Goal: Transaction & Acquisition: Purchase product/service

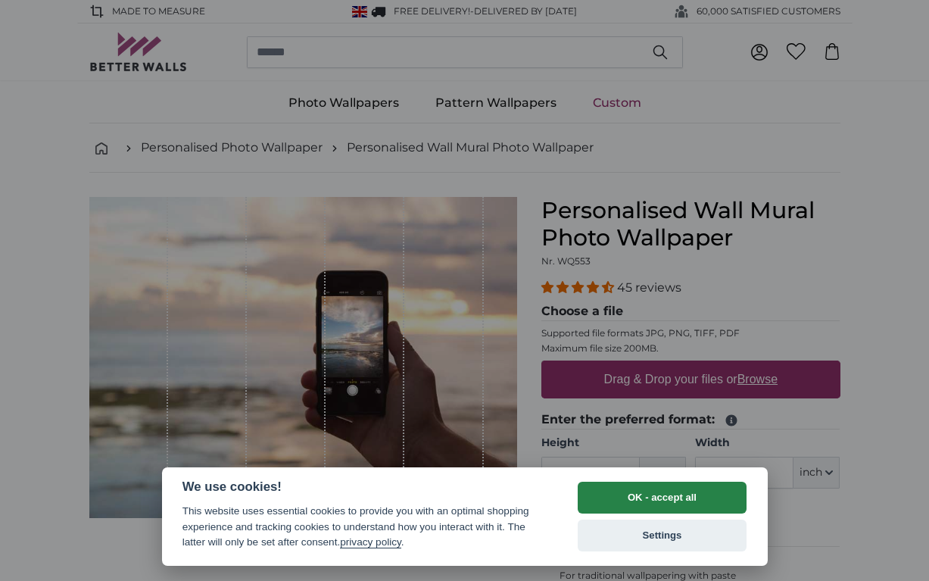
click at [663, 497] on button "OK - accept all" at bounding box center [663, 498] width 170 height 32
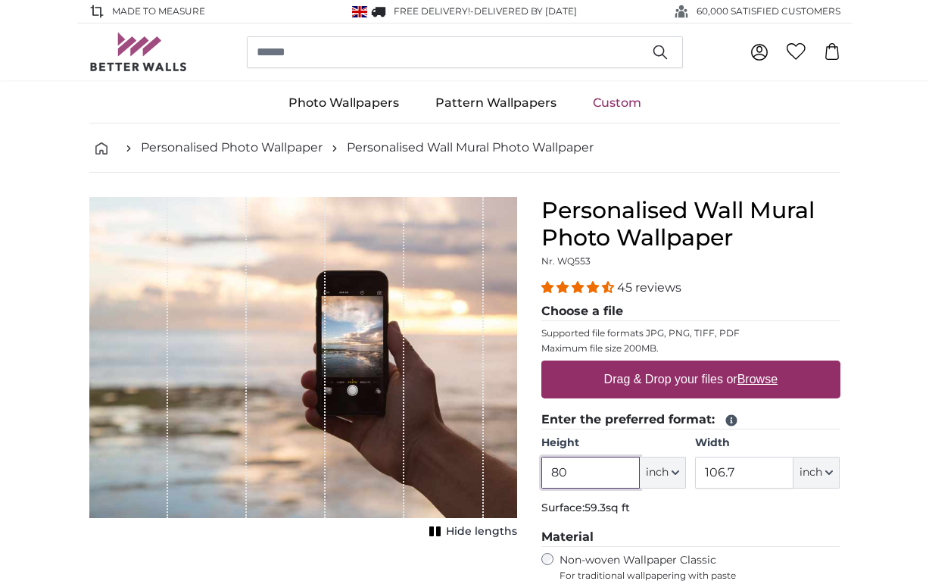
drag, startPoint x: 572, startPoint y: 474, endPoint x: 543, endPoint y: 473, distance: 29.5
click at [542, 474] on input "80" at bounding box center [590, 473] width 98 height 32
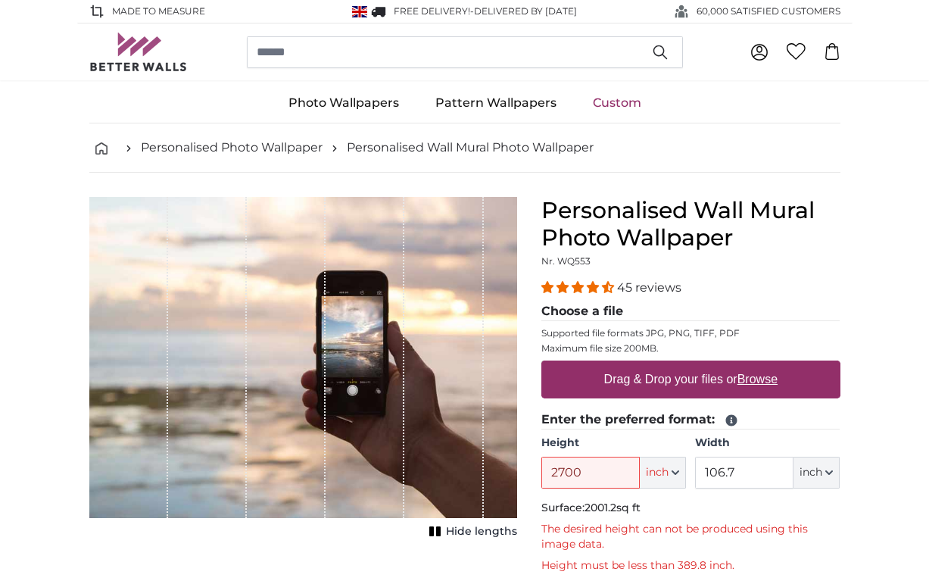
click at [672, 501] on p "Surface: 2001.2sq ft" at bounding box center [690, 508] width 299 height 15
click at [673, 474] on icon "button" at bounding box center [676, 473] width 8 height 8
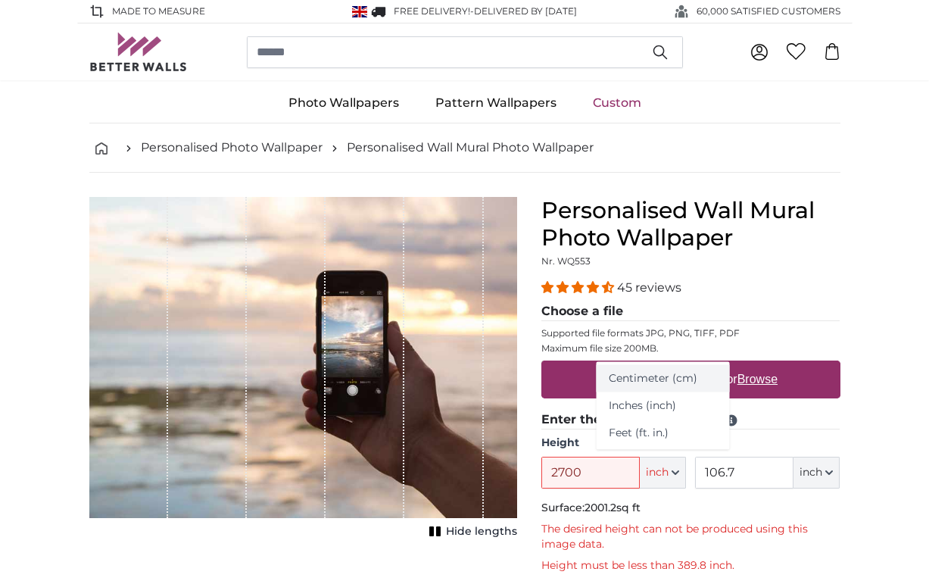
click at [635, 379] on link "Centimeter (cm)" at bounding box center [663, 378] width 133 height 27
type input "203.2"
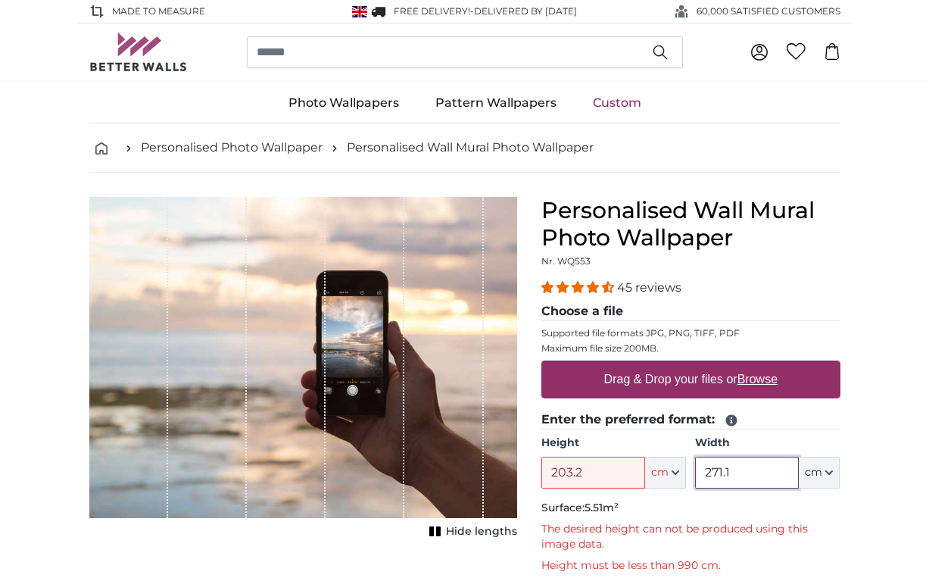
drag, startPoint x: 744, startPoint y: 476, endPoint x: 688, endPoint y: 476, distance: 56.0
click at [688, 476] on div "Height 203.2 ft cm Centimeter (cm) Inches (inch) Feet (ft. in.) Width 271.1 ft …" at bounding box center [690, 461] width 299 height 53
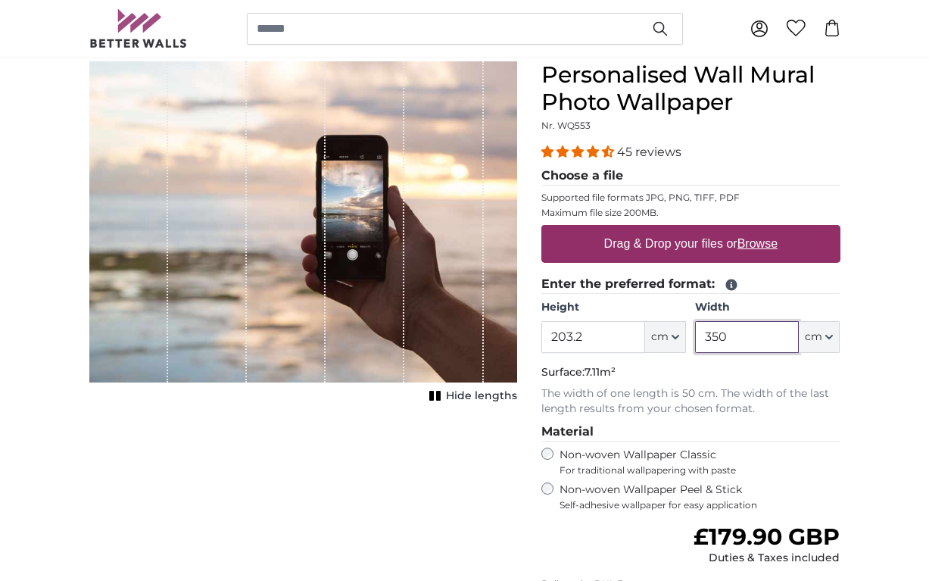
scroll to position [136, 0]
type input "350"
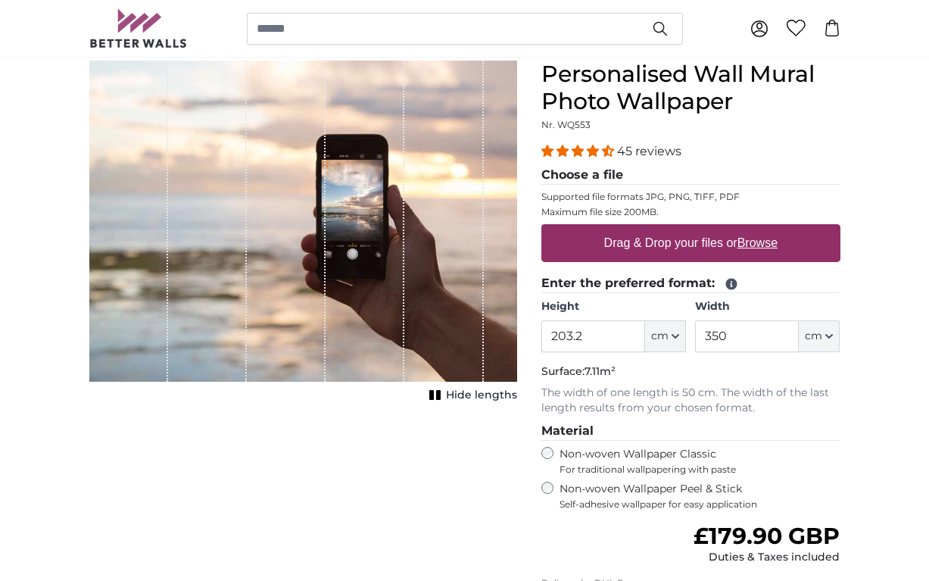
click at [799, 454] on label "Non-woven Wallpaper Classic For traditional wallpapering with paste" at bounding box center [700, 461] width 281 height 29
click at [612, 345] on input "203.2" at bounding box center [593, 336] width 104 height 32
click at [678, 338] on icon "button" at bounding box center [676, 336] width 8 height 8
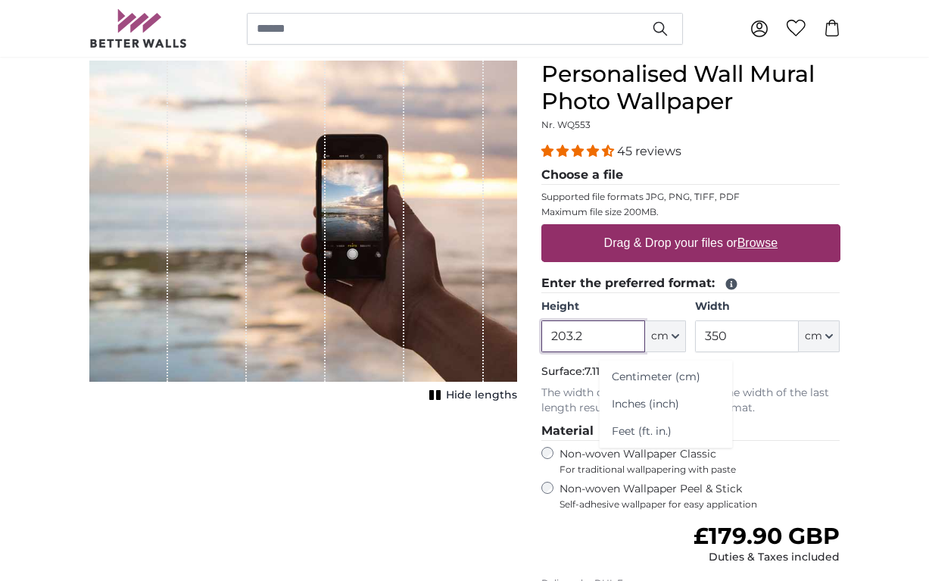
click at [603, 339] on input "203.2" at bounding box center [593, 336] width 104 height 32
click at [573, 338] on input "203.2" at bounding box center [593, 336] width 104 height 32
click at [566, 341] on input "203.2" at bounding box center [593, 336] width 104 height 32
type input "273.2"
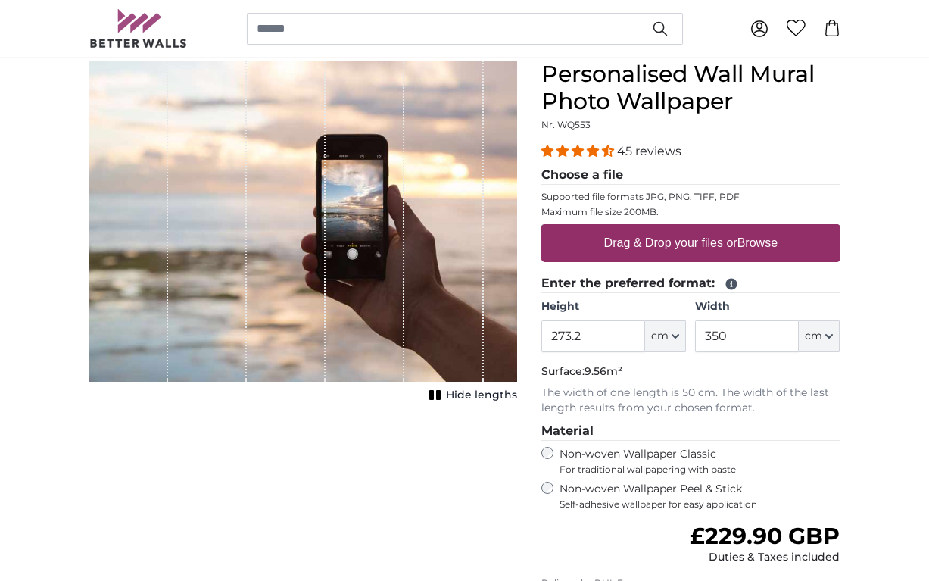
click at [579, 362] on fieldset "Enter the preferred format: Height 273.2 ft cm Centimeter (cm) Inches (inch) Fe…" at bounding box center [690, 345] width 299 height 142
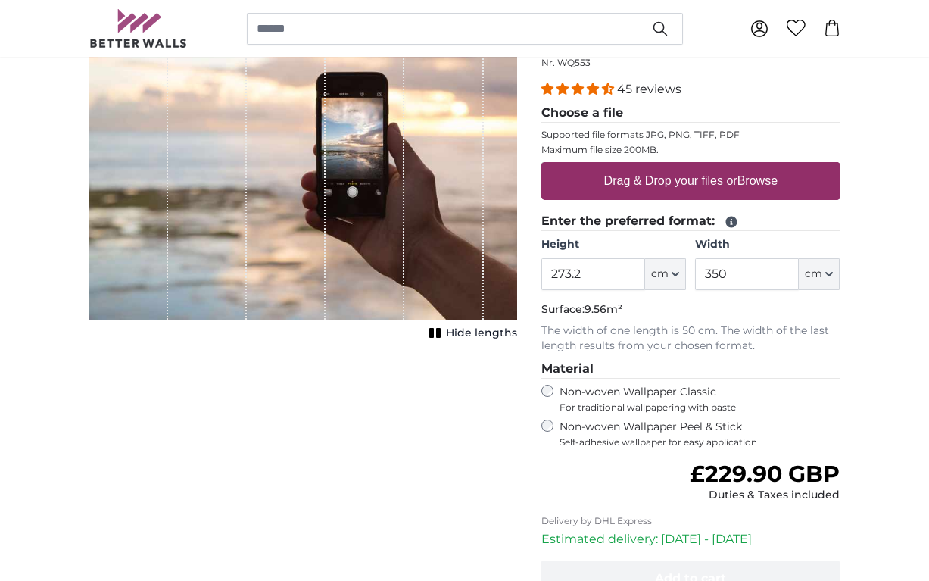
scroll to position [203, 0]
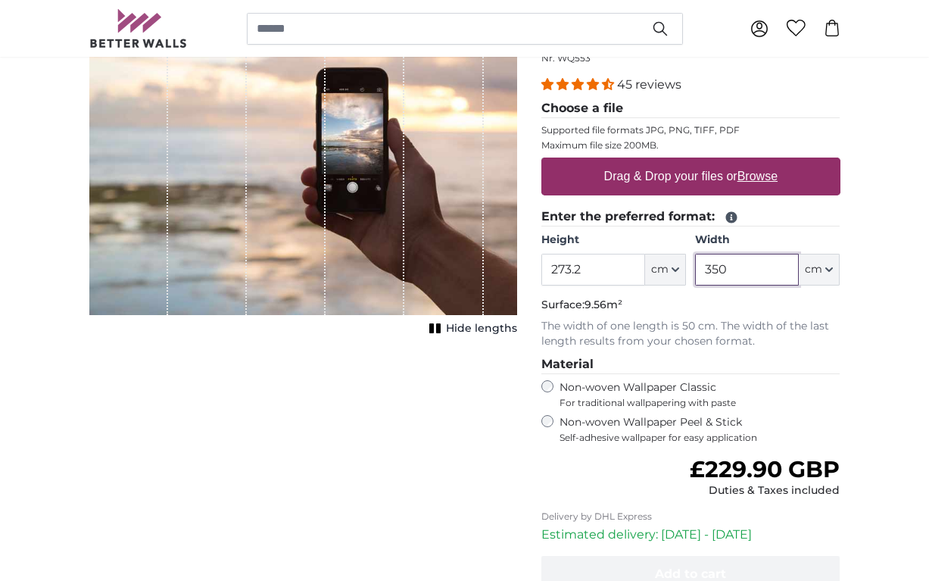
drag, startPoint x: 731, startPoint y: 268, endPoint x: 713, endPoint y: 270, distance: 17.5
click at [713, 270] on input "350" at bounding box center [747, 270] width 104 height 32
type input "365"
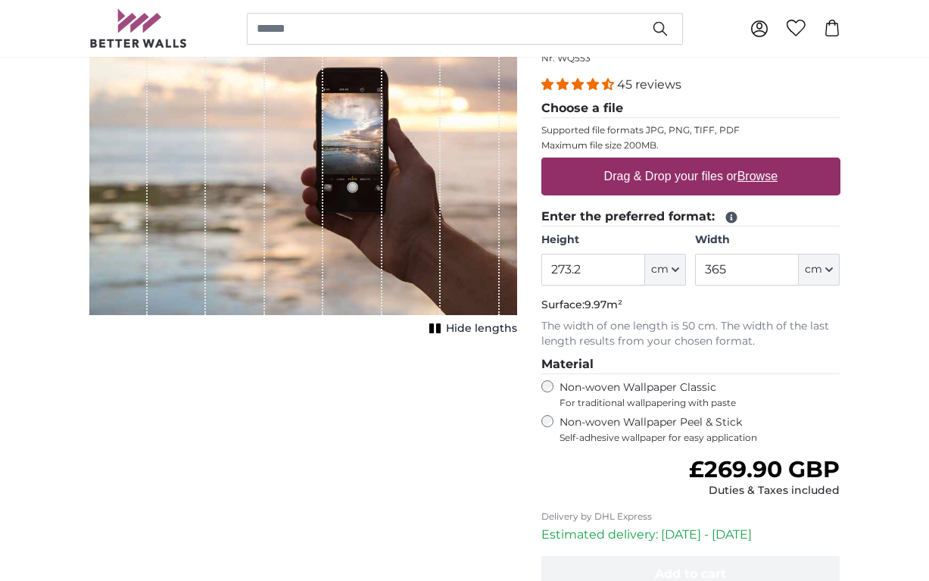
click at [823, 353] on div "45 reviews Choose a file Supported file formats JPG, PNG, TIFF, PDF Maximum fil…" at bounding box center [690, 260] width 299 height 368
click at [363, 417] on div "Cancel Crop image Hide lengths" at bounding box center [303, 349] width 452 height 710
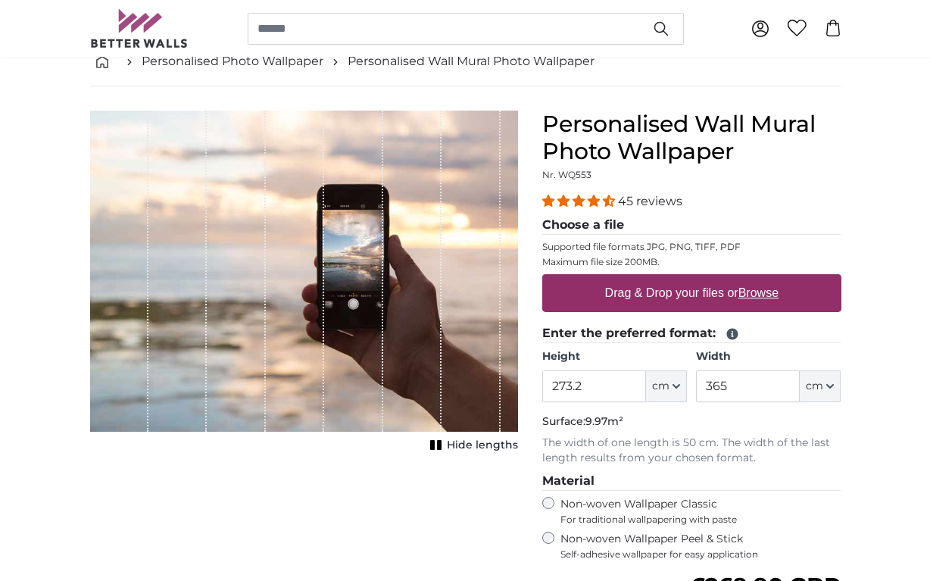
scroll to position [84, 0]
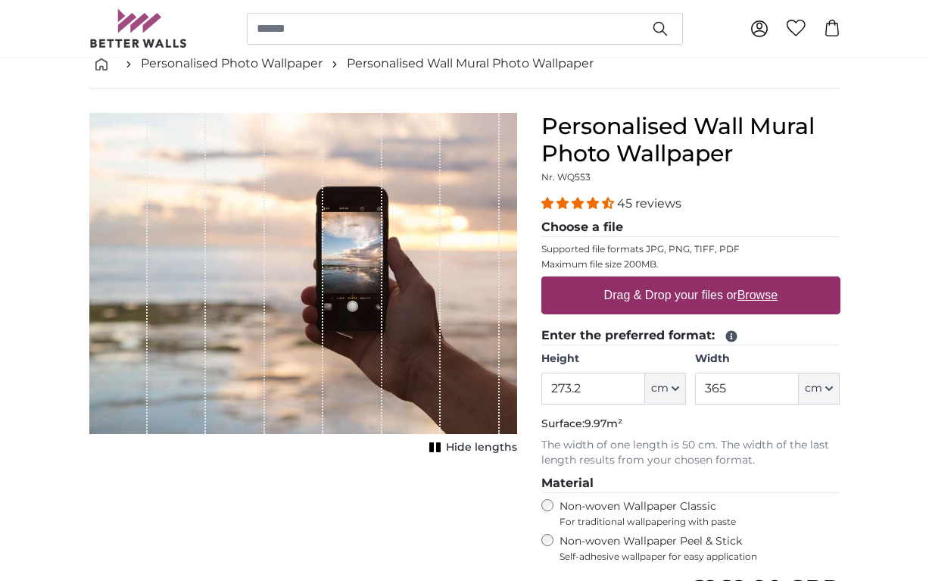
click at [757, 297] on u "Browse" at bounding box center [758, 295] width 40 height 13
click at [757, 281] on input "Drag & Drop your files or Browse" at bounding box center [690, 278] width 299 height 5
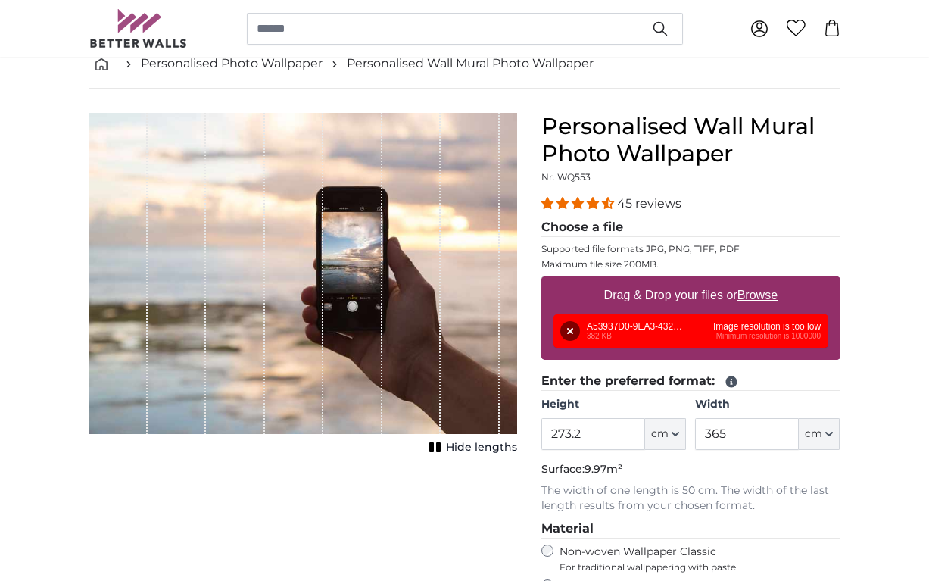
click at [758, 338] on div "Remove Retry Remove Upload Cancel Retry Remove A53937D0-9EA3-4329-9333-5434A6E7…" at bounding box center [691, 330] width 275 height 33
click at [571, 330] on button "Remove" at bounding box center [570, 331] width 20 height 20
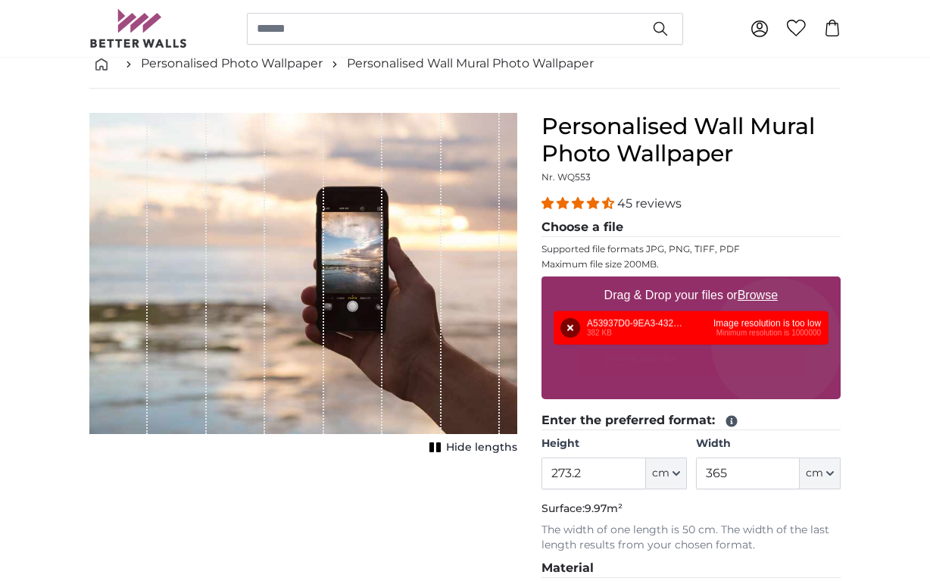
click at [777, 343] on div "Drag & Drop your files or Browse Remove Retry Remove Upload Cancel Retry Remove…" at bounding box center [690, 337] width 299 height 123
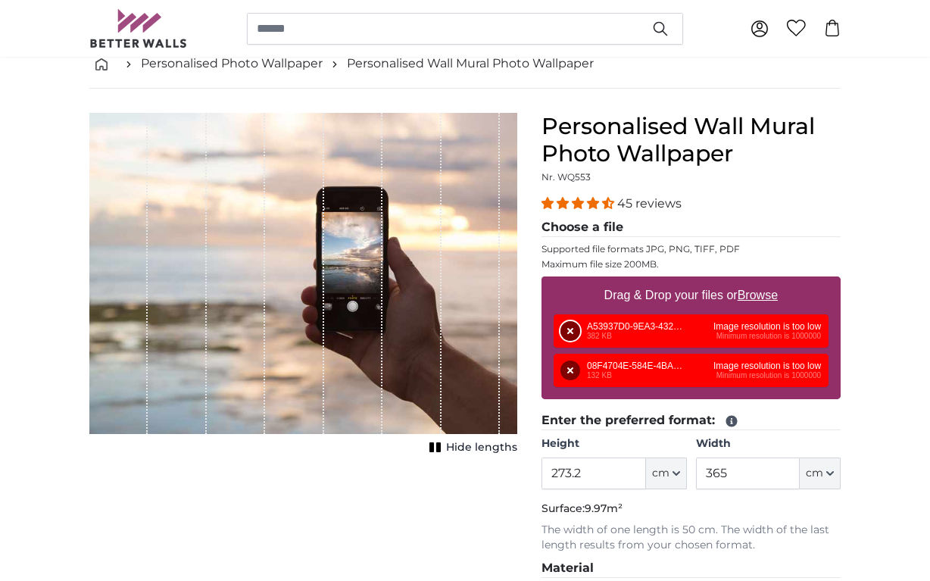
click at [569, 328] on button "Remove" at bounding box center [570, 331] width 20 height 20
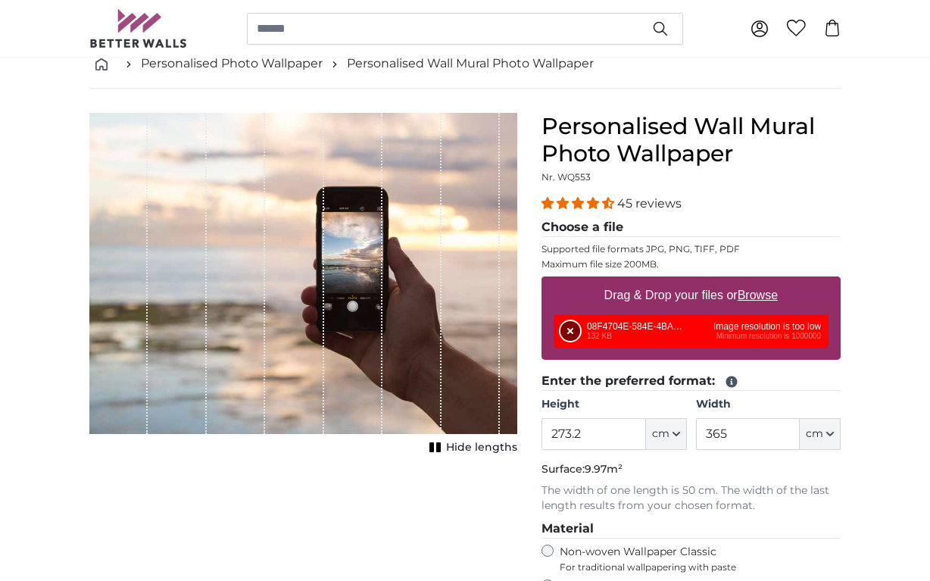
click at [569, 329] on button "Remove" at bounding box center [570, 331] width 20 height 20
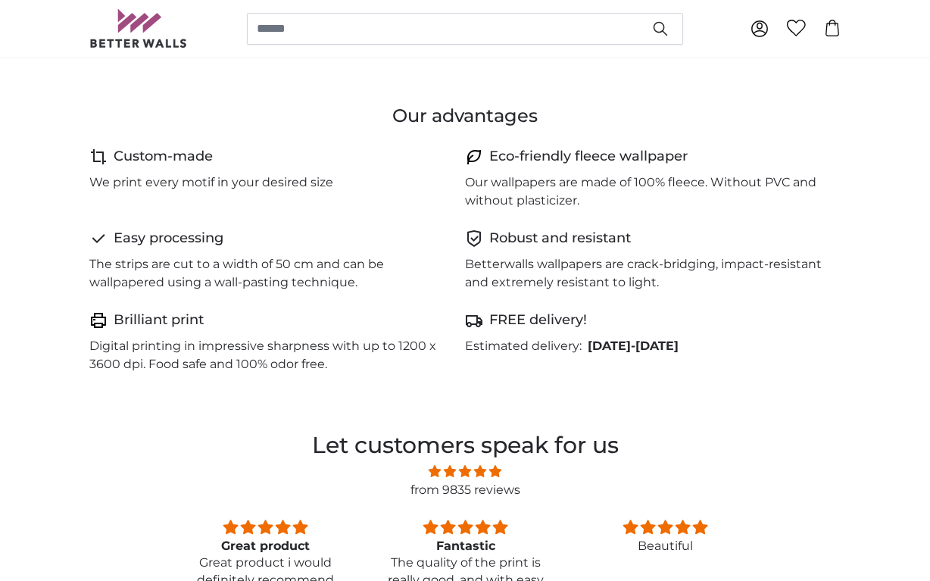
scroll to position [818, 0]
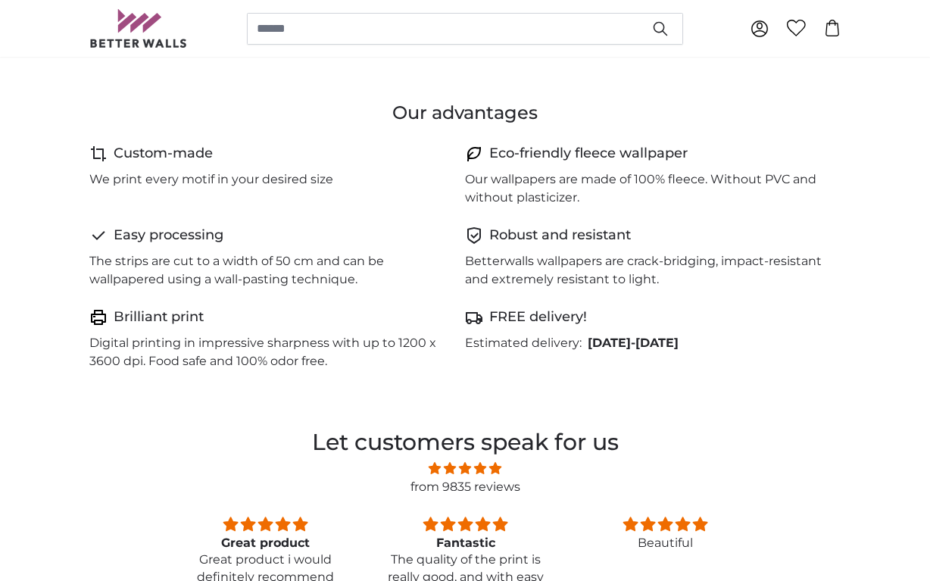
click at [569, 329] on div "FREE delivery! Estimated delivery: [DATE] - [DATE]" at bounding box center [653, 339] width 376 height 64
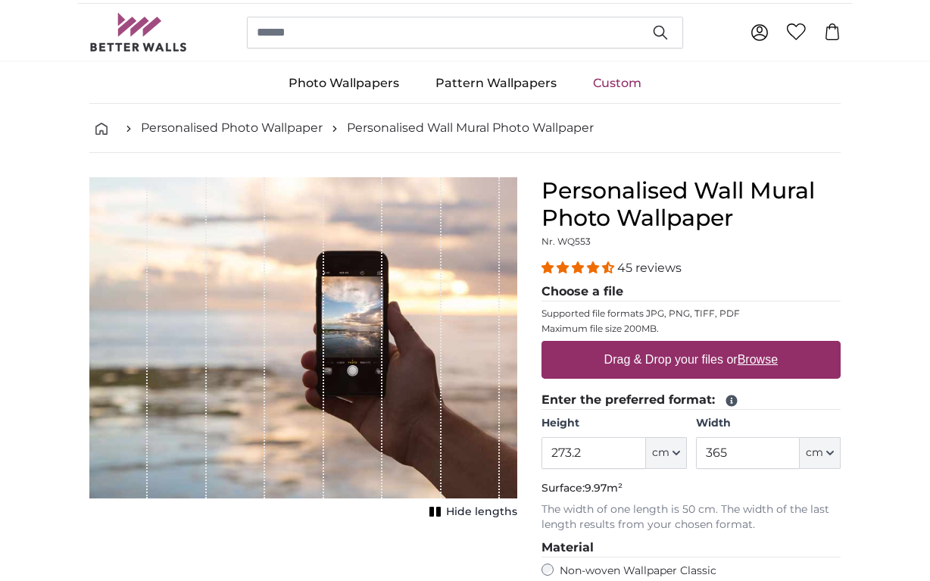
scroll to position [17, 0]
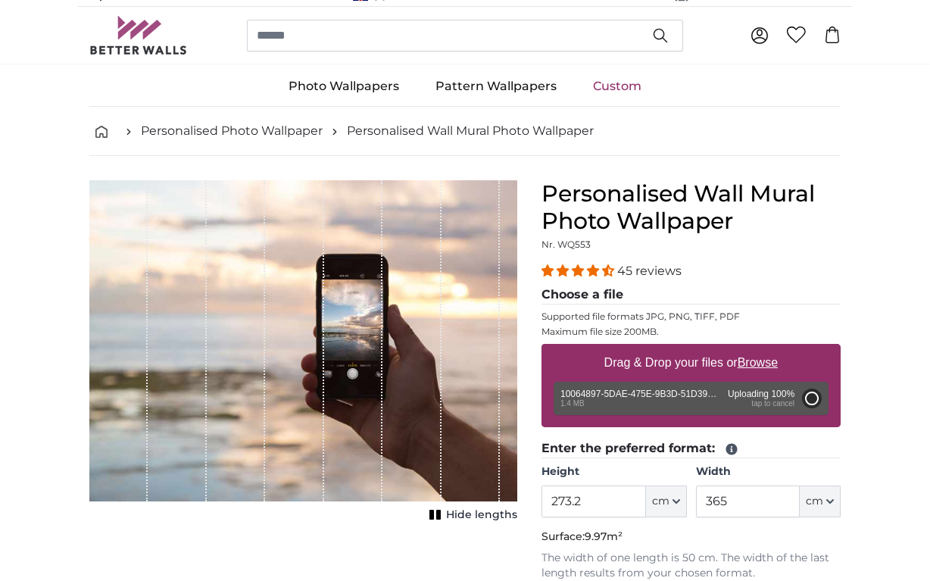
type input "149.3"
type input "112"
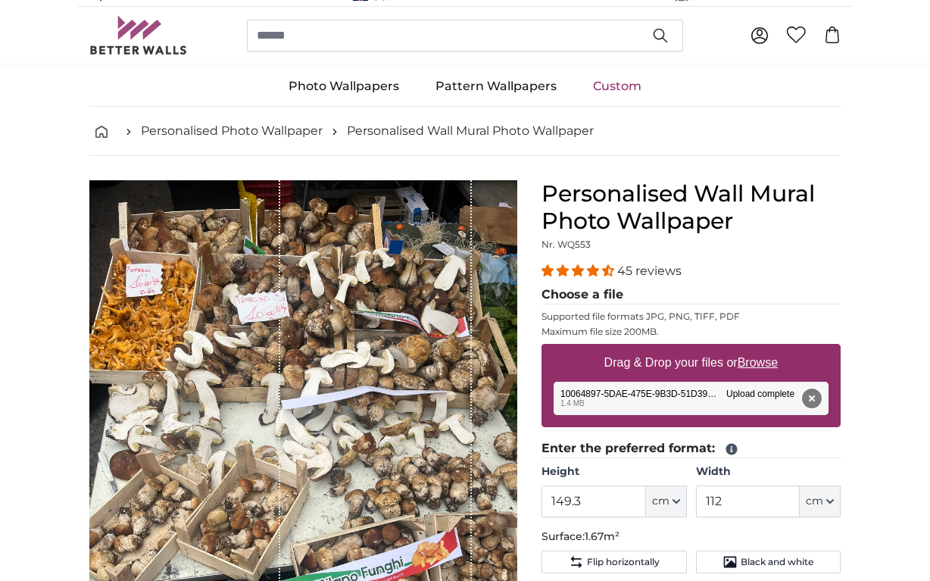
click at [813, 399] on button "Remove" at bounding box center [812, 398] width 20 height 20
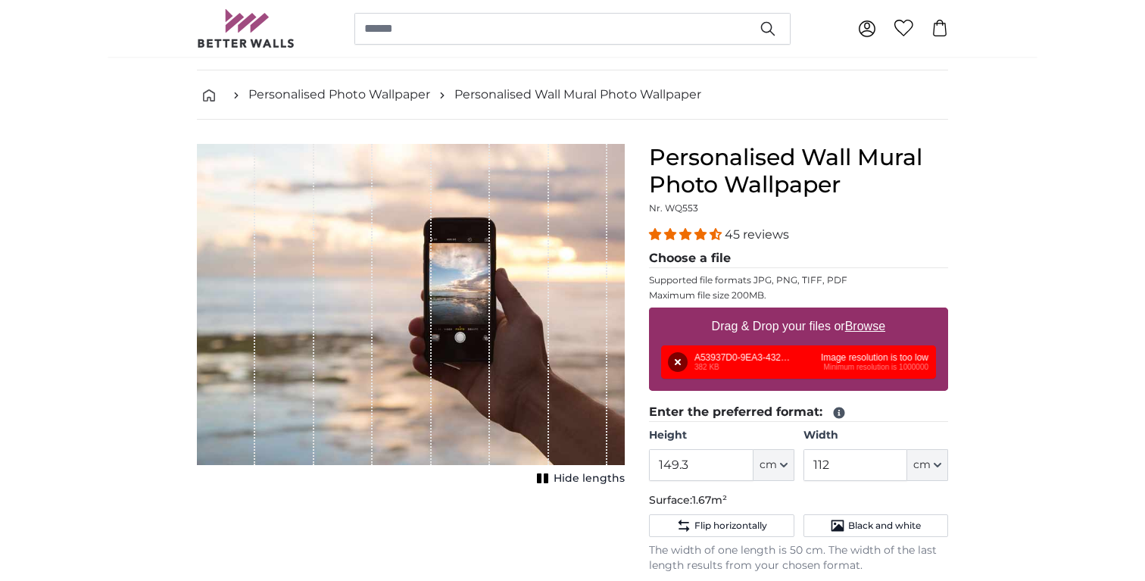
scroll to position [67, 0]
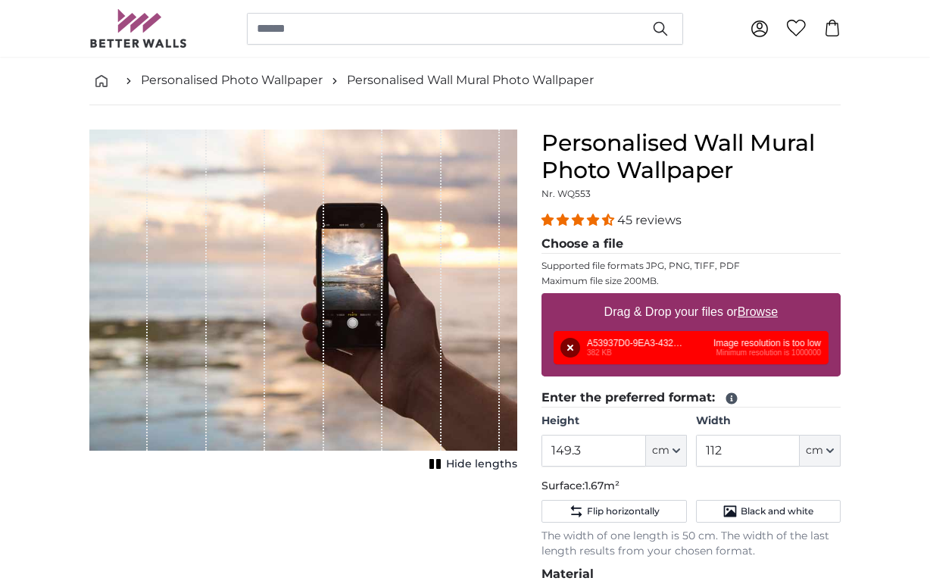
click at [681, 343] on div "Remove Retry Remove Upload Cancel Retry Remove A53937D0-9EA3-4329-9333-5434A6E7…" at bounding box center [691, 347] width 275 height 33
click at [779, 343] on div "Remove Retry Remove Upload Cancel Retry Remove A53937D0-9EA3-4329-9333-5434A6E7…" at bounding box center [691, 347] width 275 height 33
click at [569, 342] on button "Remove" at bounding box center [570, 348] width 20 height 20
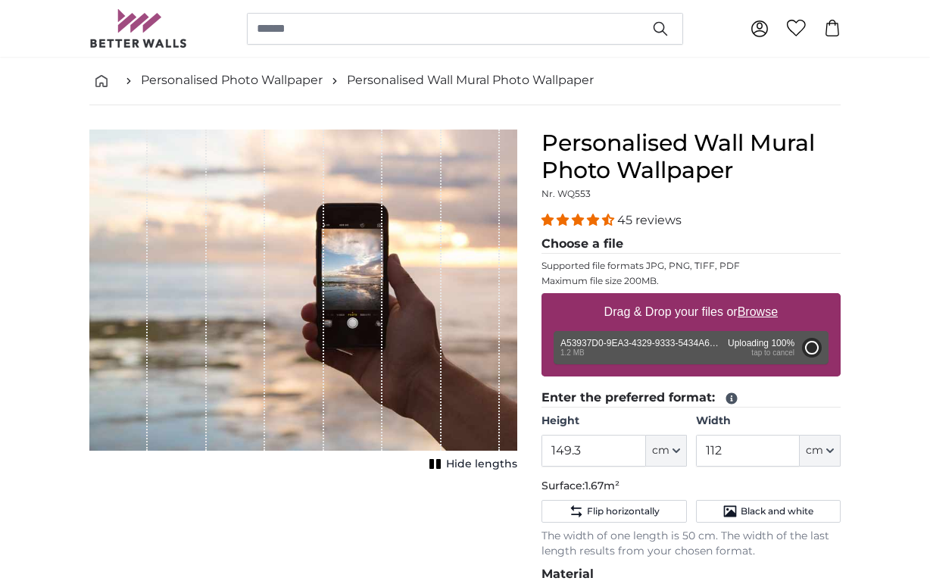
type input "109"
type input "191.8"
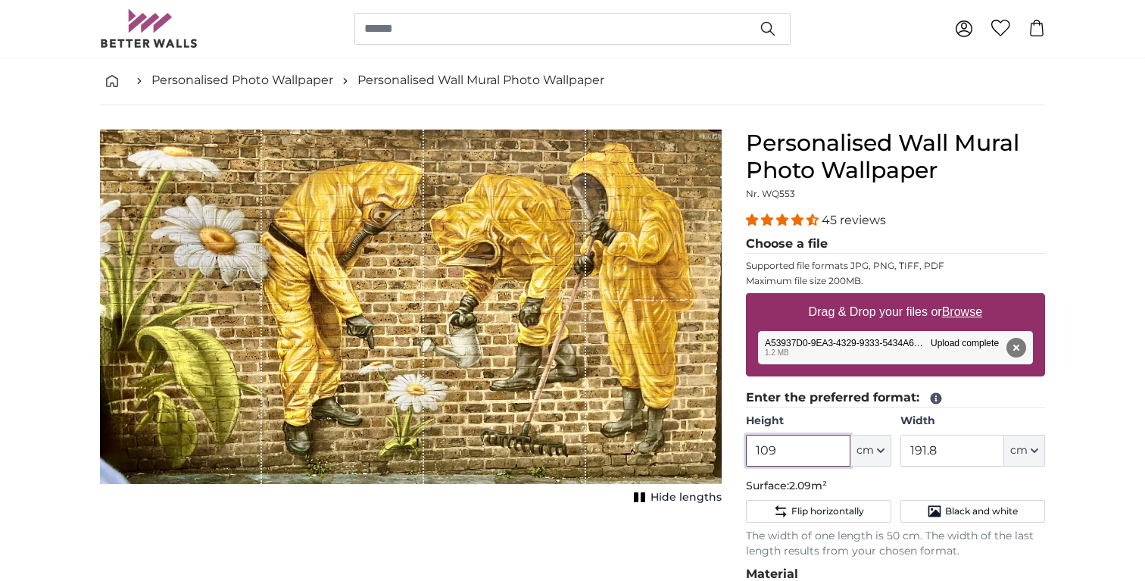
drag, startPoint x: 778, startPoint y: 452, endPoint x: 748, endPoint y: 448, distance: 29.8
click at [748, 448] on input "109" at bounding box center [798, 451] width 104 height 32
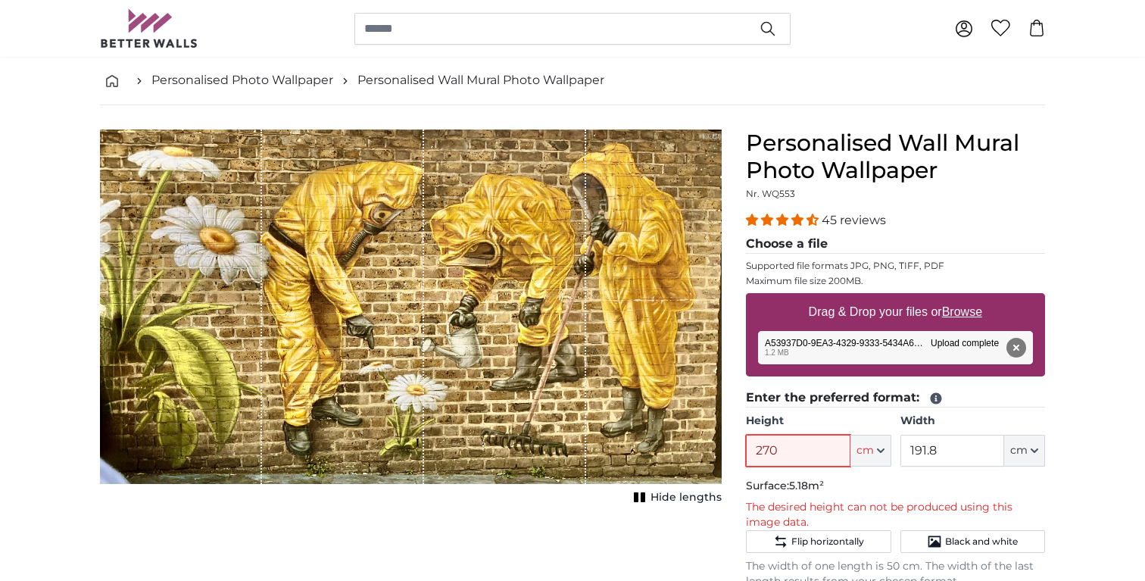
click at [748, 448] on input "270" at bounding box center [798, 451] width 104 height 32
type input "270"
click at [928, 451] on input "191.8" at bounding box center [952, 451] width 104 height 32
drag, startPoint x: 943, startPoint y: 452, endPoint x: 903, endPoint y: 452, distance: 39.4
click at [903, 452] on input "191.8" at bounding box center [952, 451] width 104 height 32
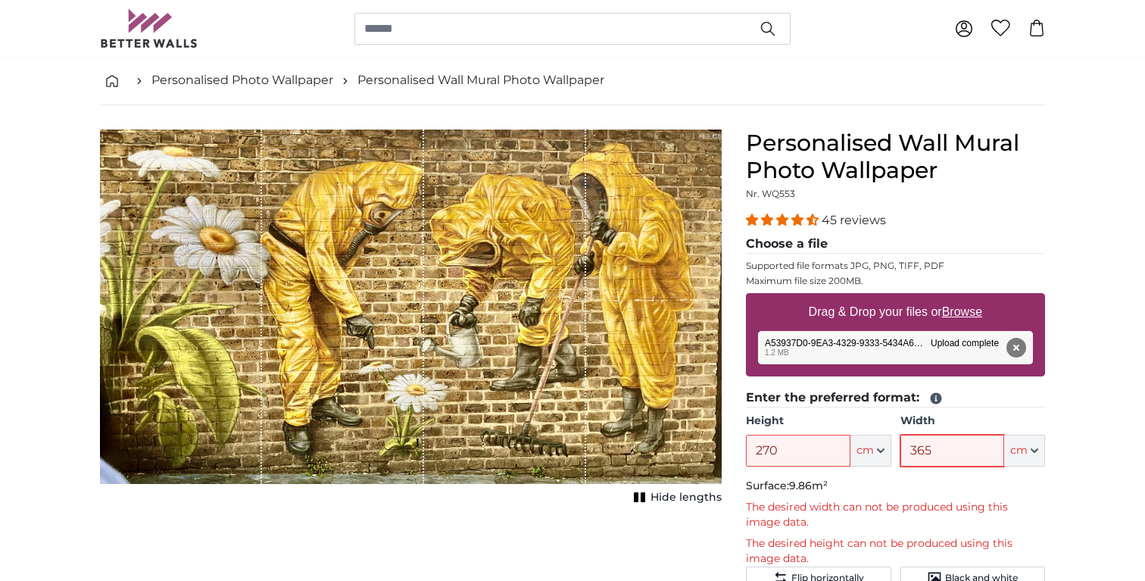
type input "365"
click at [928, 480] on p "Surface: 9.86m²" at bounding box center [895, 486] width 299 height 15
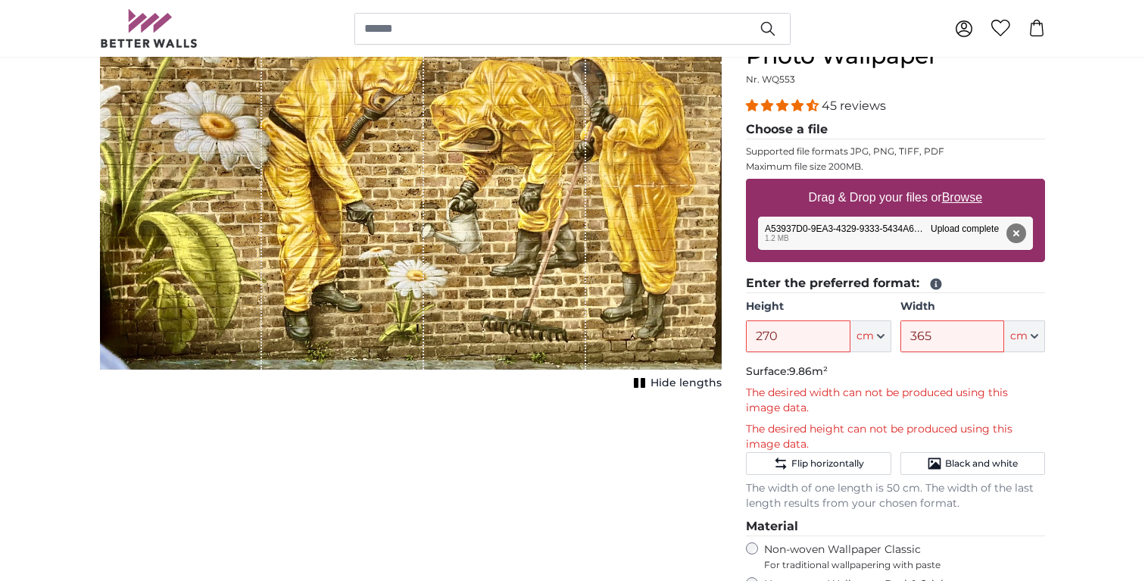
scroll to position [195, 0]
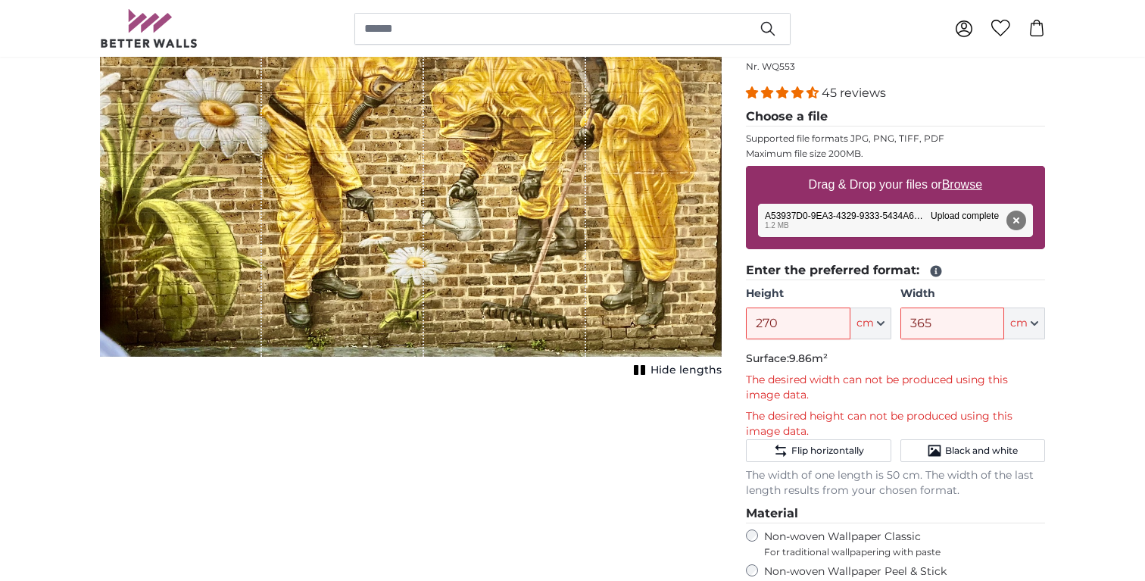
click at [928, 271] on icon at bounding box center [936, 271] width 11 height 11
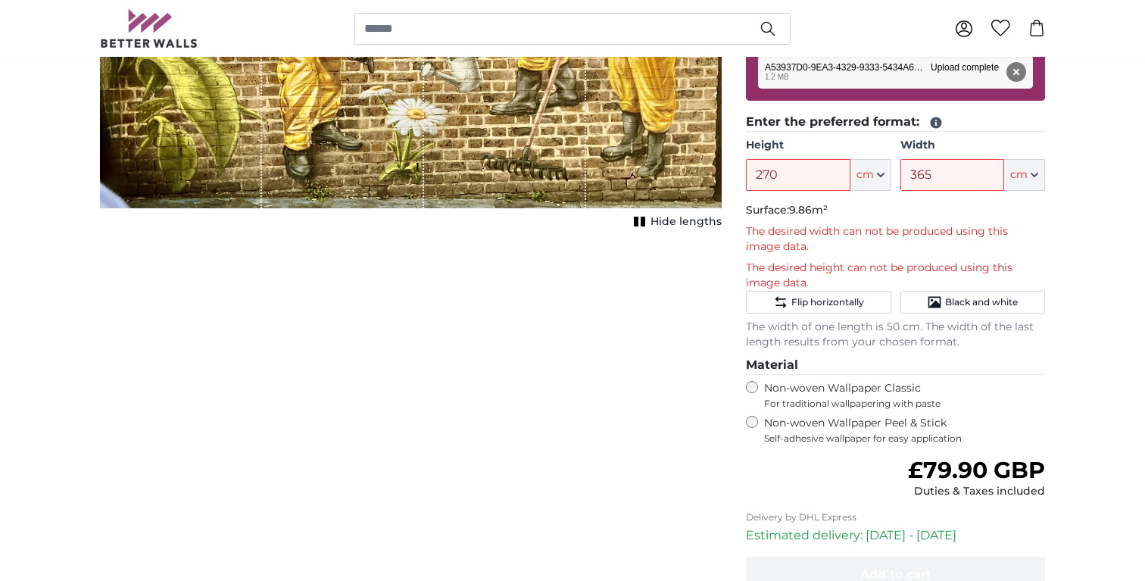
scroll to position [316, 0]
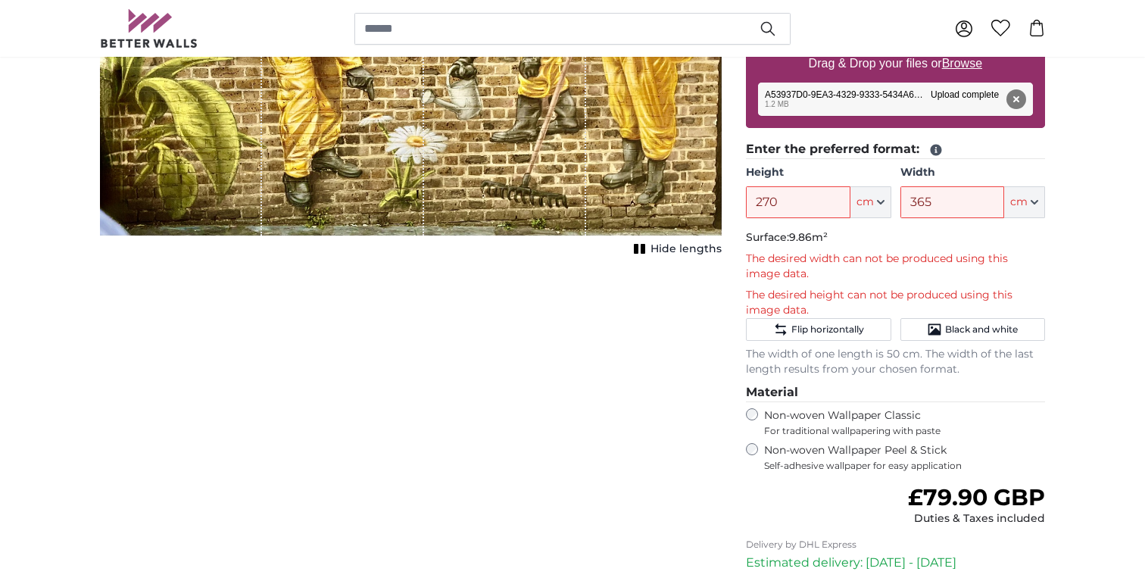
click at [872, 245] on p "Surface: 9.86m²" at bounding box center [895, 237] width 299 height 15
click at [792, 211] on input "270" at bounding box center [798, 202] width 104 height 32
click at [789, 204] on input "270" at bounding box center [798, 202] width 104 height 32
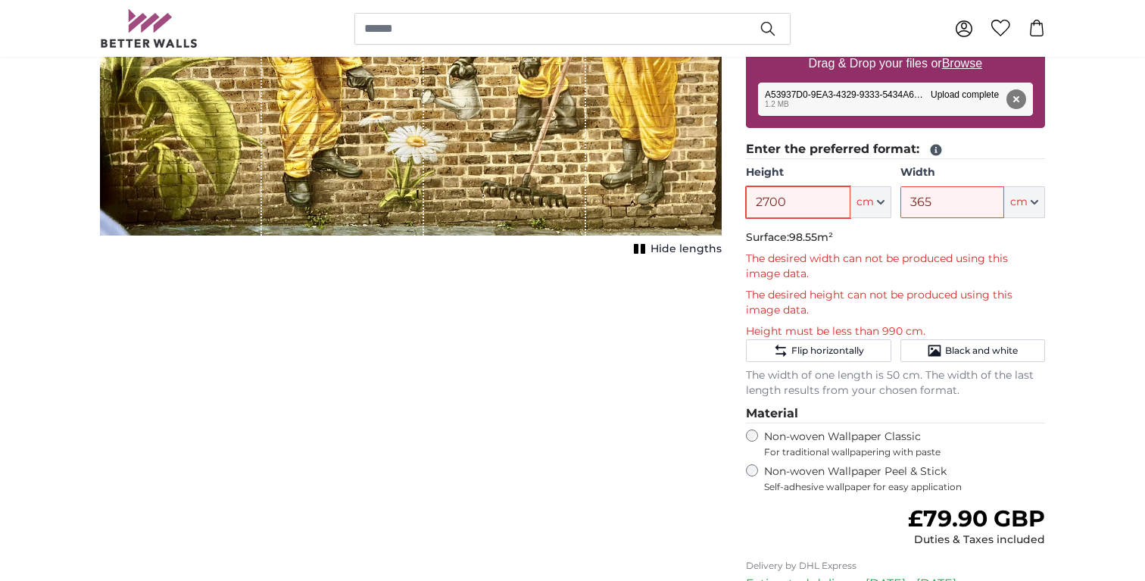
type input "2700"
click at [928, 204] on input "365" at bounding box center [952, 202] width 104 height 32
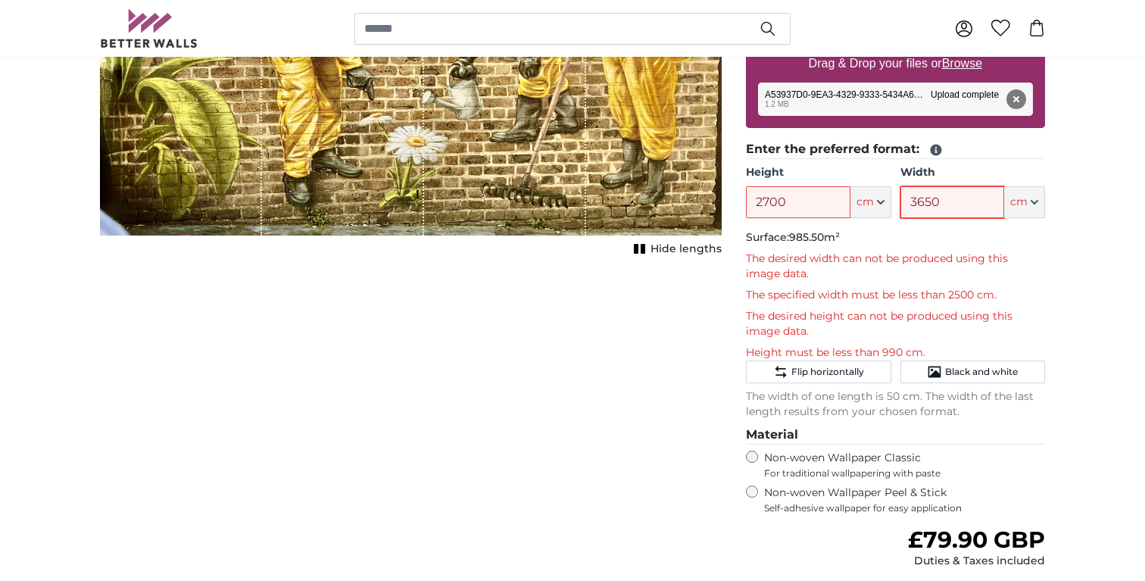
type input "3650"
click at [928, 204] on icon "button" at bounding box center [1035, 202] width 8 height 8
click at [928, 247] on link "Centimeter (cm)" at bounding box center [1024, 242] width 133 height 27
type input "109"
type input "191.8"
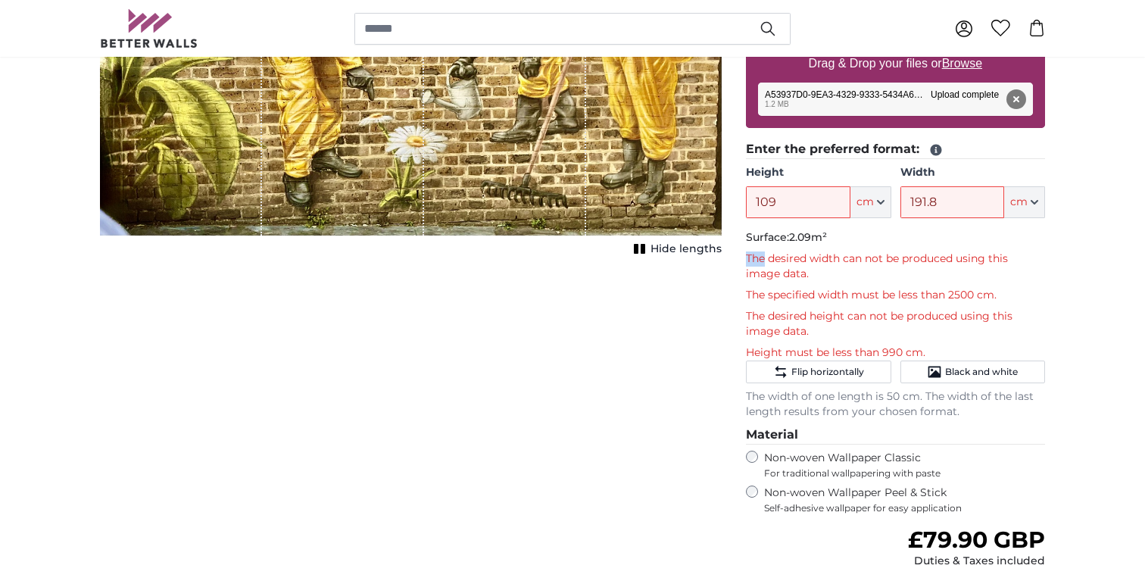
click at [928, 247] on fieldset "Enter the preferred format: Height 109 ft cm Centimeter (cm) Inches (inch) Feet…" at bounding box center [895, 279] width 299 height 279
click at [928, 242] on p "Surface: 2.09m²" at bounding box center [895, 237] width 299 height 15
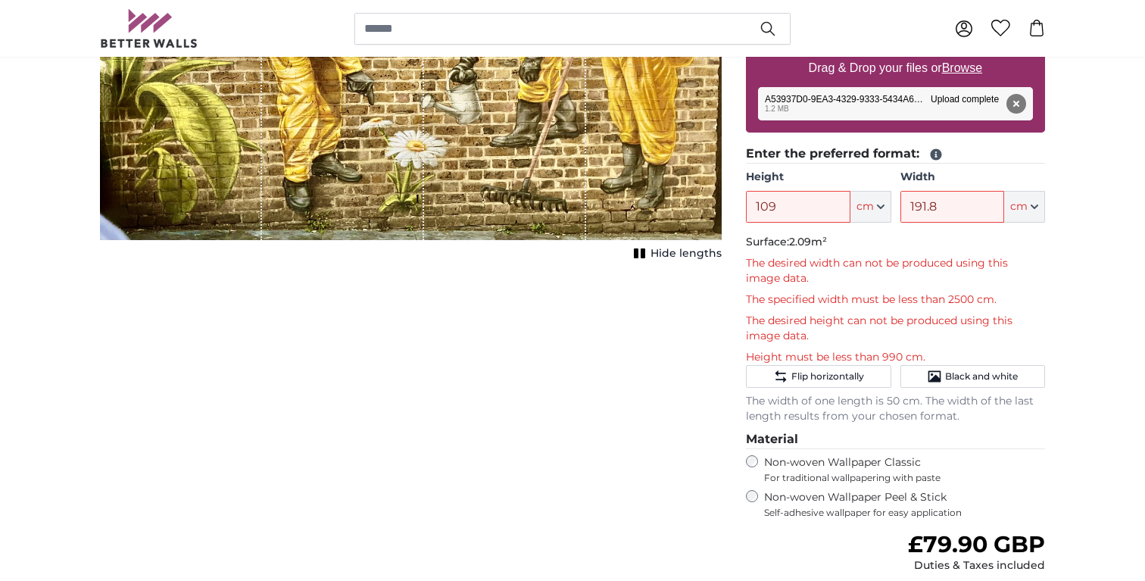
scroll to position [313, 0]
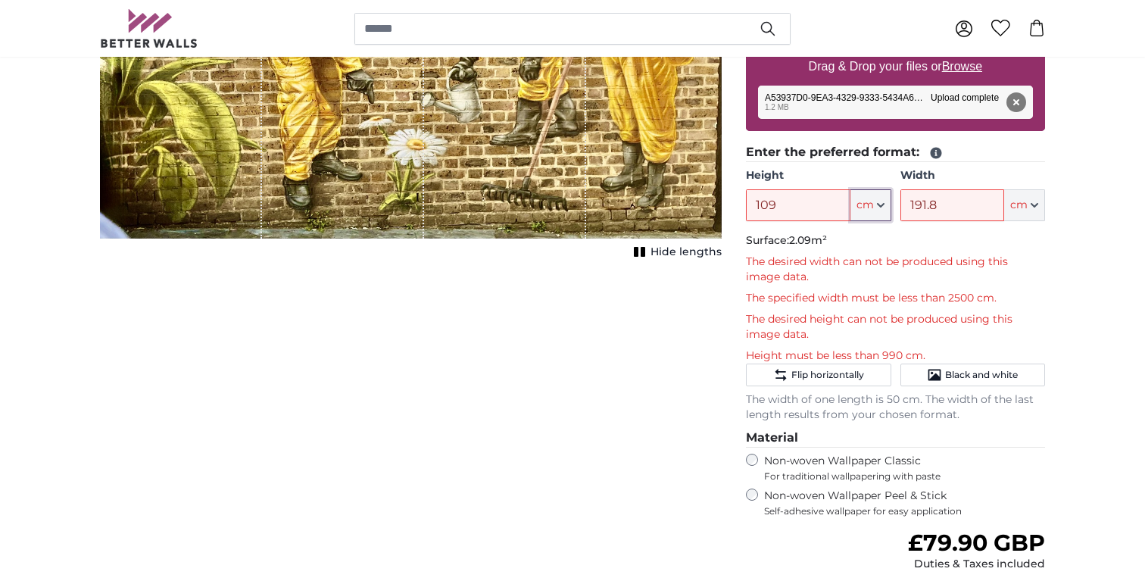
click at [869, 204] on span "cm" at bounding box center [864, 205] width 17 height 15
click at [784, 211] on input "109" at bounding box center [798, 205] width 104 height 32
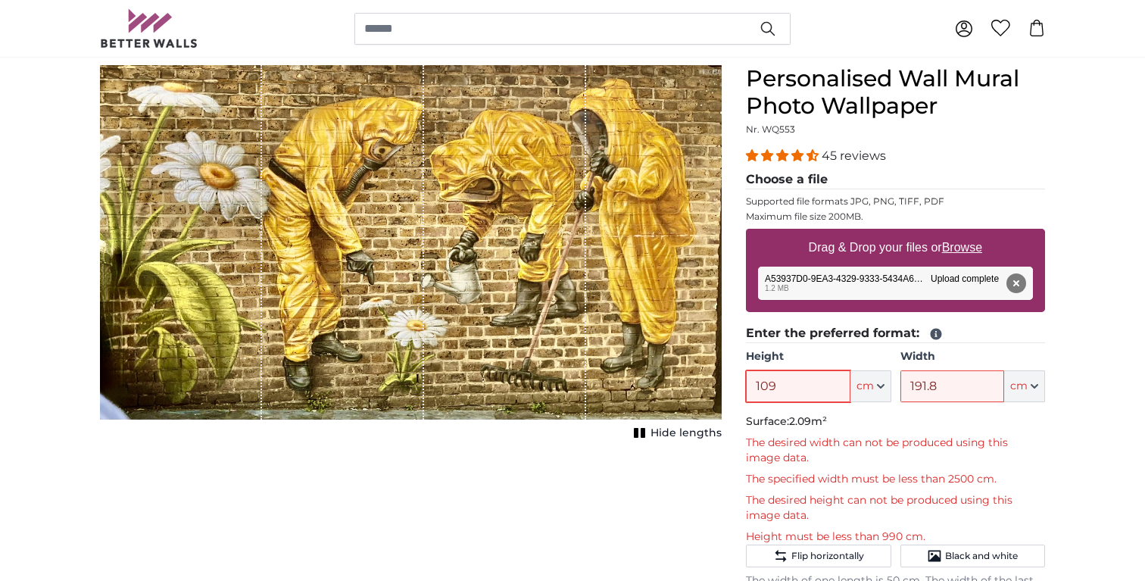
scroll to position [131, 0]
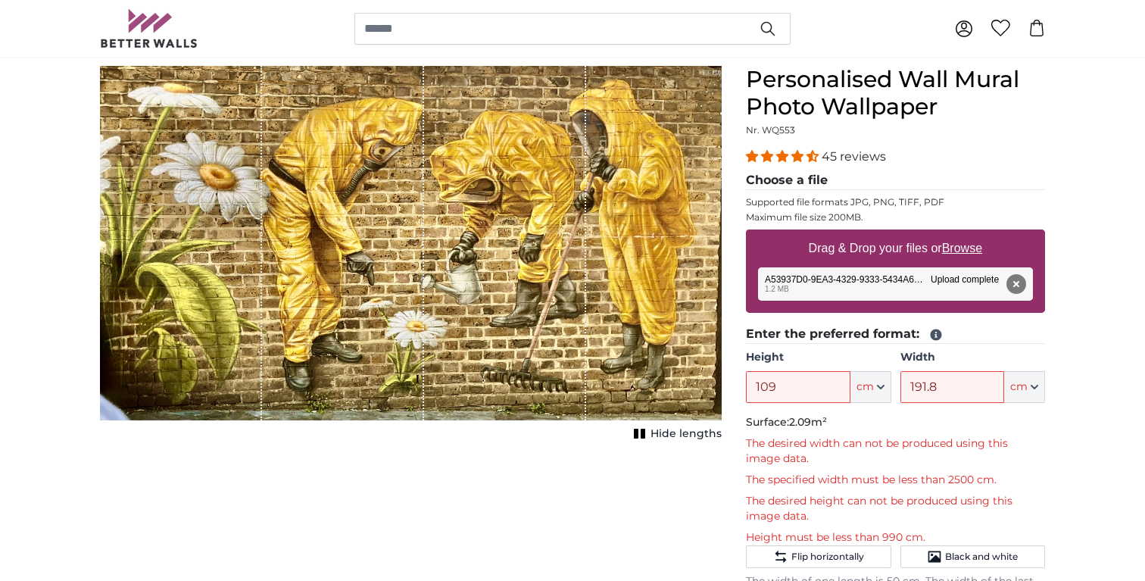
click at [644, 516] on div "Cancel Crop image Hide lengths" at bounding box center [411, 512] width 646 height 893
click at [794, 391] on input "109" at bounding box center [798, 387] width 104 height 32
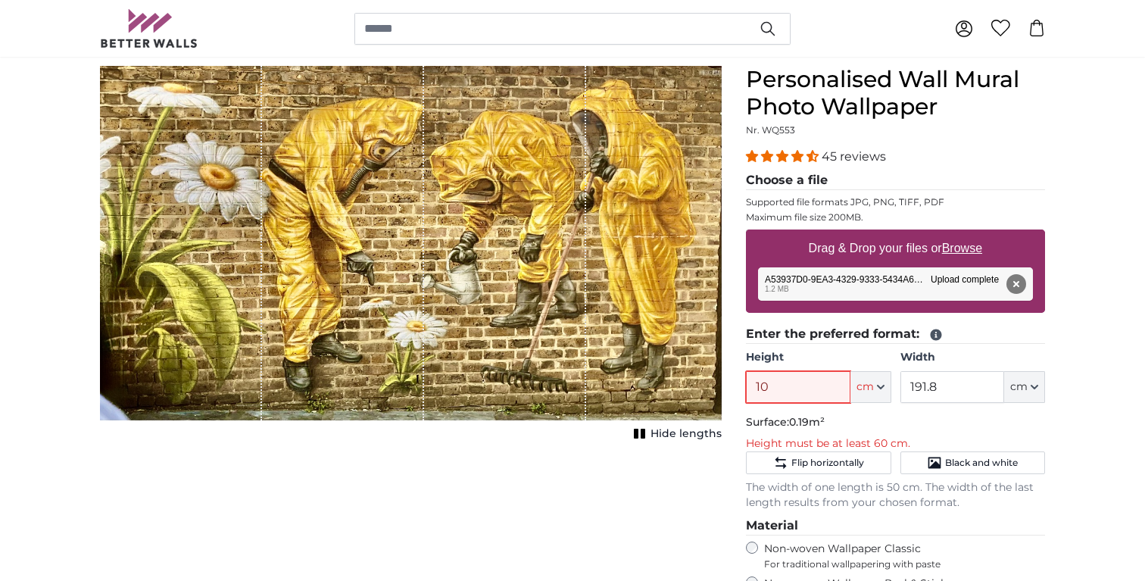
type input "1"
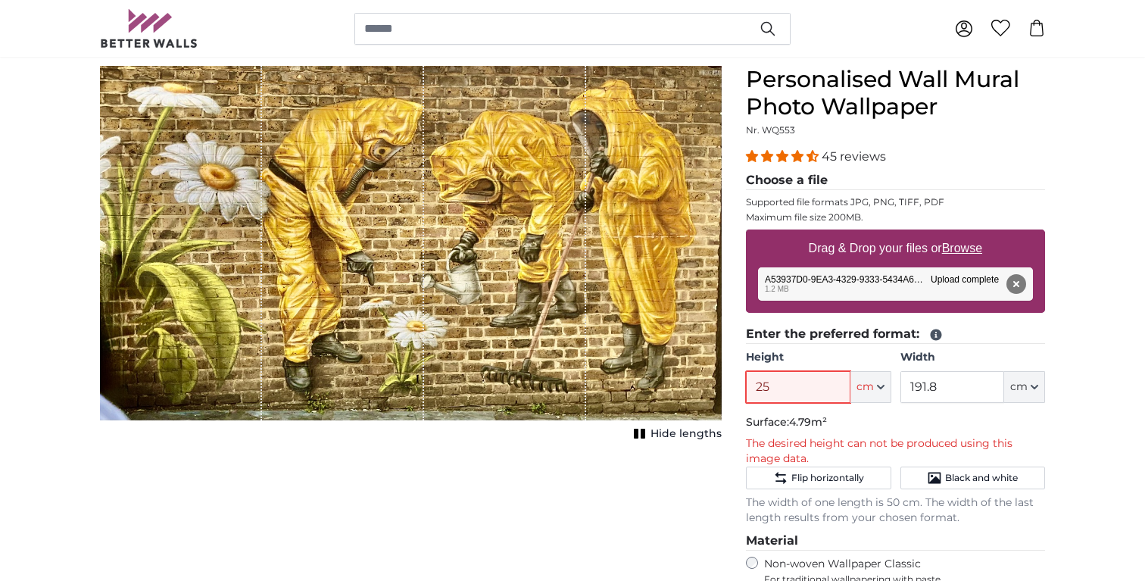
type input "2"
click at [775, 390] on input "191" at bounding box center [798, 387] width 104 height 32
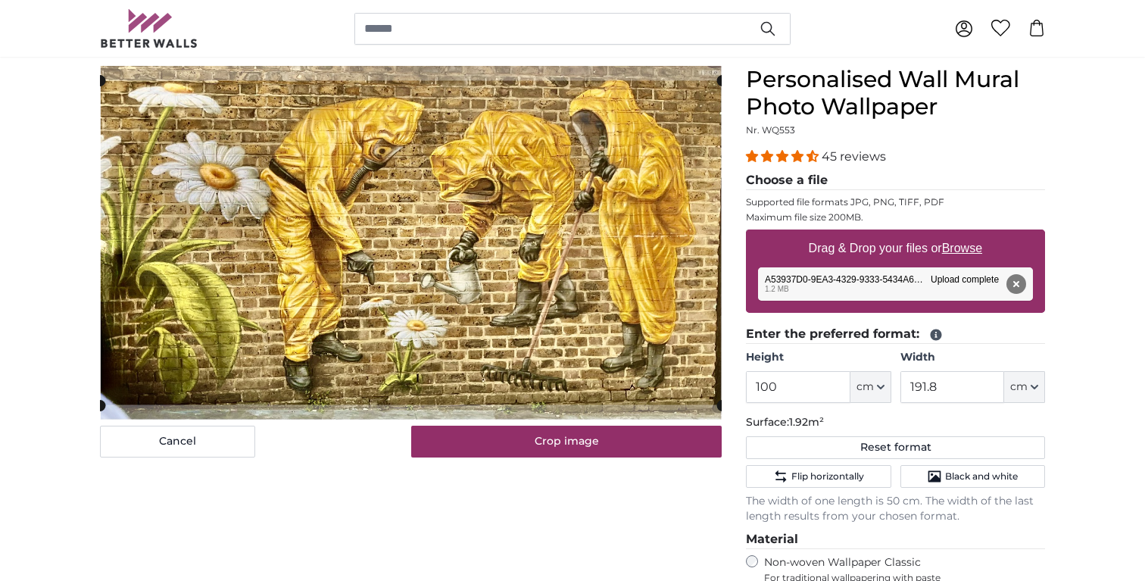
click at [678, 510] on div "Cancel Crop image Hide lengths" at bounding box center [411, 472] width 646 height 813
click at [771, 387] on input "100" at bounding box center [798, 387] width 104 height 32
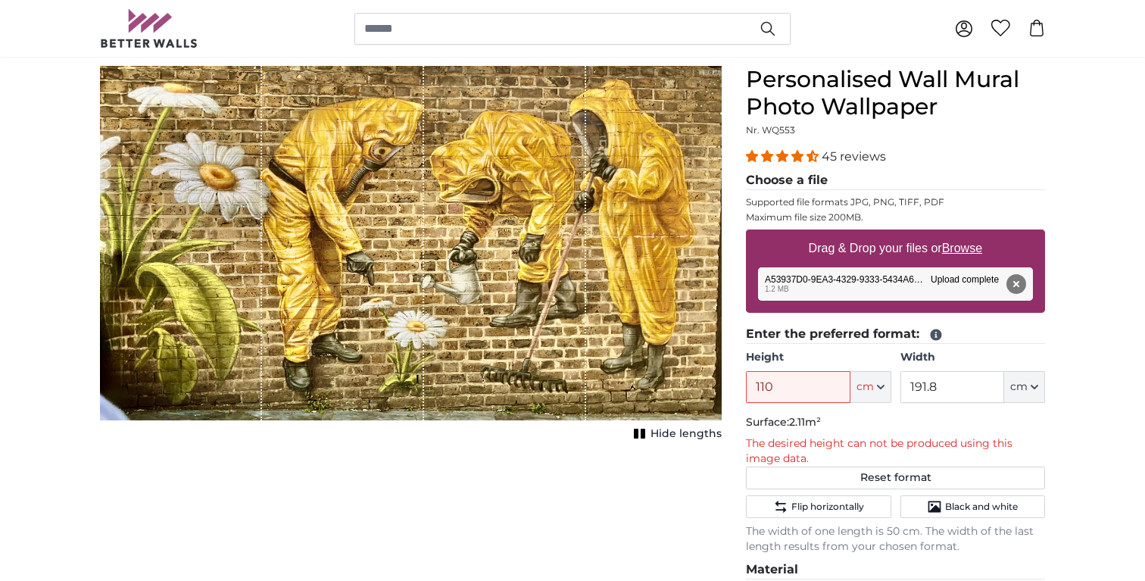
click at [629, 475] on div "Cancel Crop image Hide lengths" at bounding box center [411, 487] width 646 height 843
click at [767, 389] on input "110" at bounding box center [798, 387] width 104 height 32
click at [785, 385] on input "110" at bounding box center [798, 387] width 104 height 32
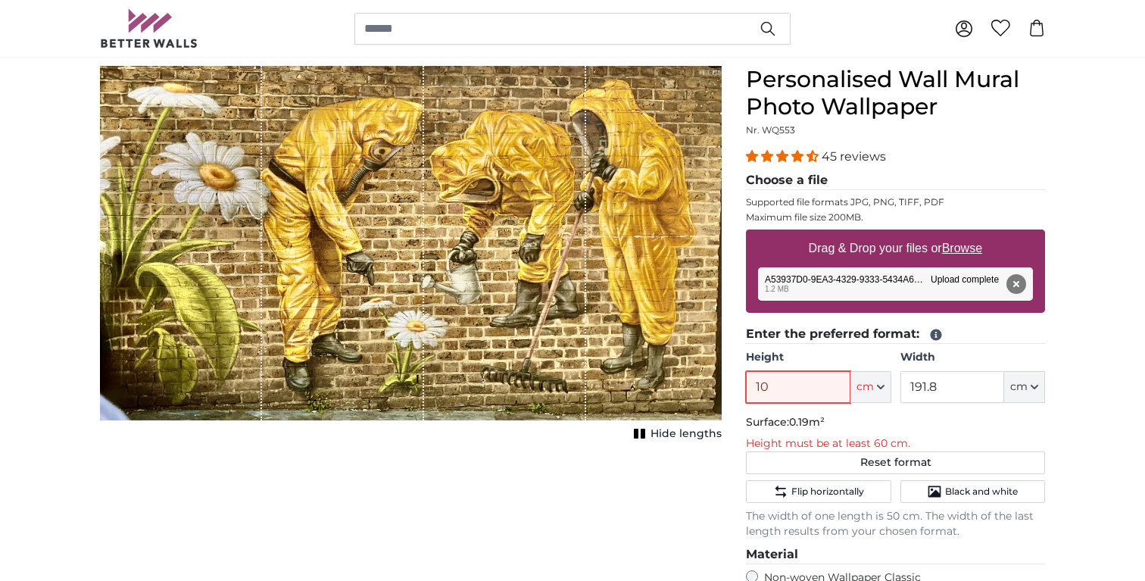
type input "105"
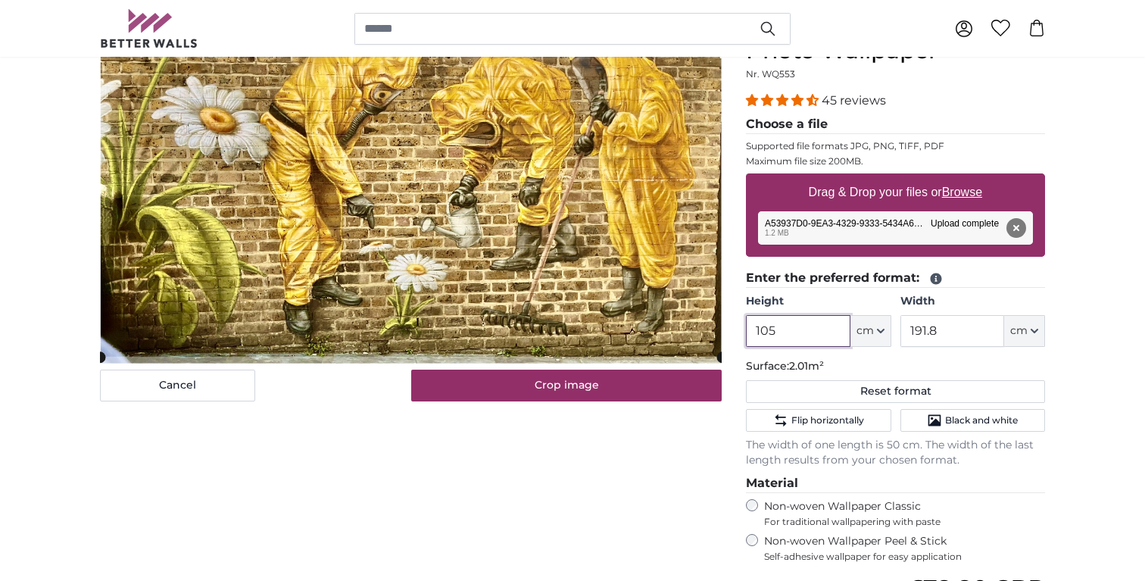
scroll to position [186, 0]
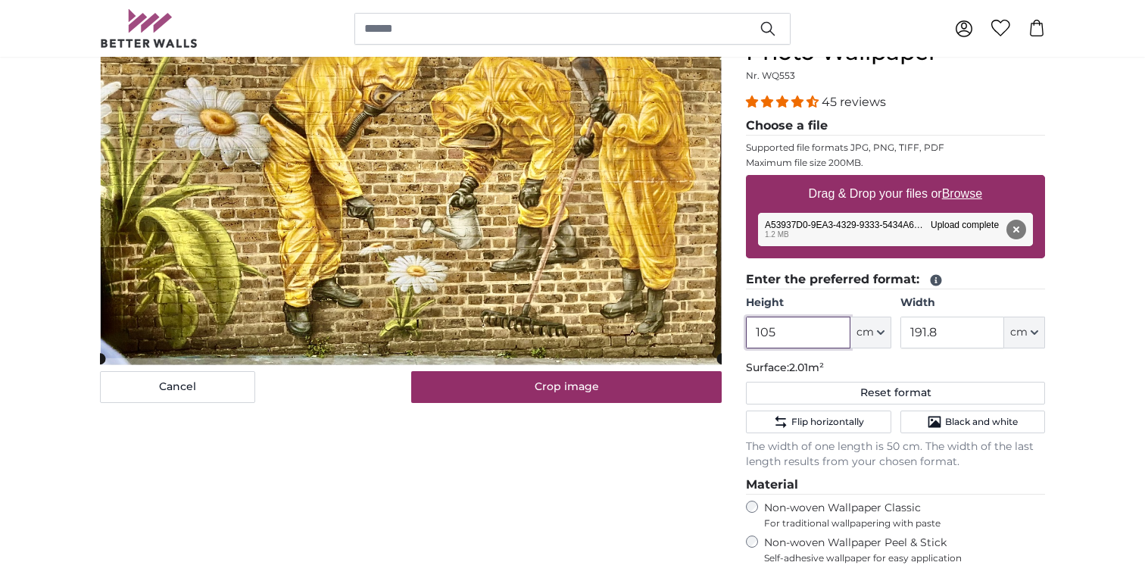
click at [771, 334] on input "105" at bounding box center [798, 333] width 104 height 32
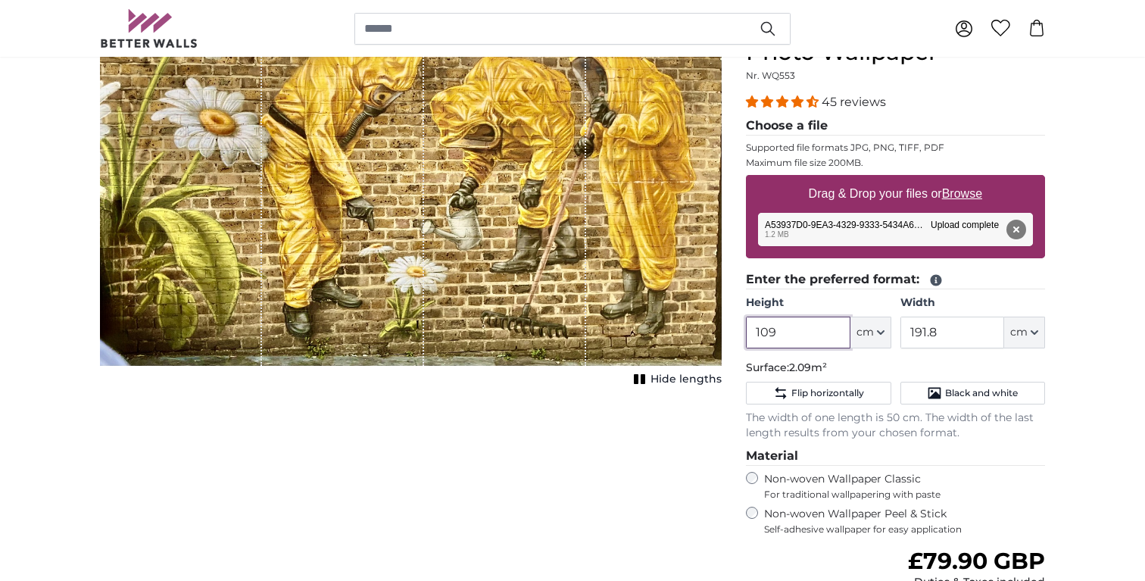
type input "109"
click at [607, 459] on div "Cancel Crop image Hide lengths" at bounding box center [411, 403] width 646 height 784
drag, startPoint x: 943, startPoint y: 333, endPoint x: 905, endPoint y: 333, distance: 37.9
click at [905, 333] on input "191.8" at bounding box center [952, 333] width 104 height 32
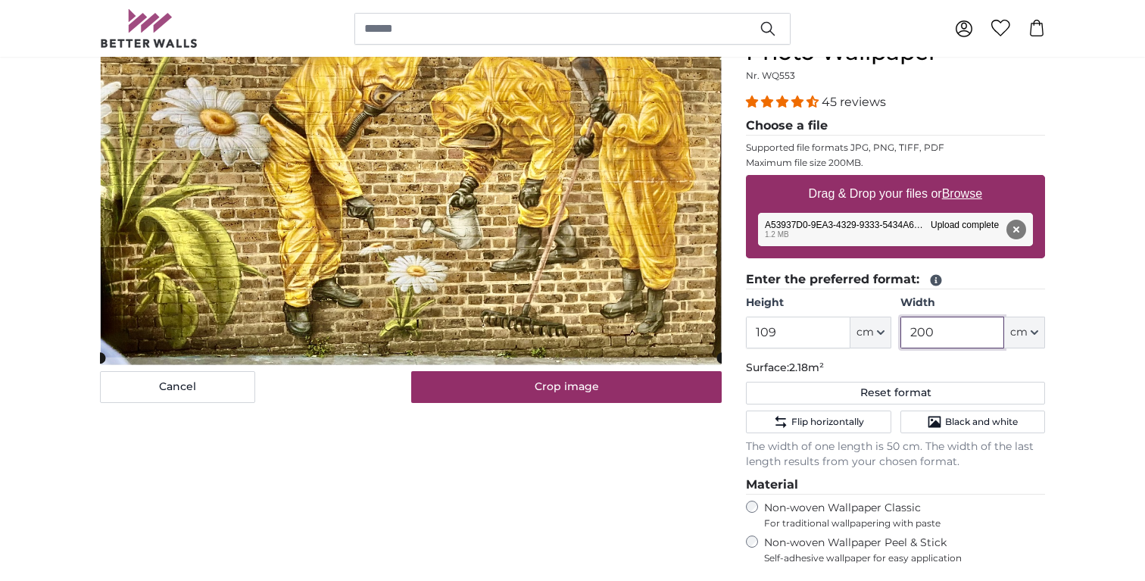
type input "200"
click at [576, 495] on div "Cancel Crop image Hide lengths" at bounding box center [411, 417] width 646 height 813
click at [769, 334] on input "109" at bounding box center [798, 333] width 104 height 32
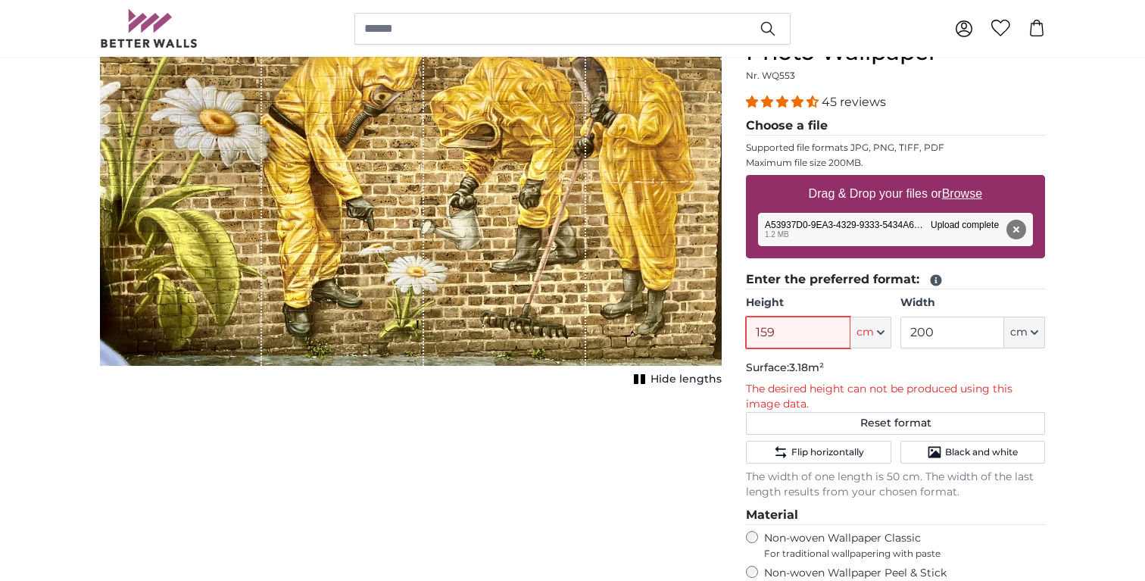
click at [782, 335] on input "159" at bounding box center [798, 333] width 104 height 32
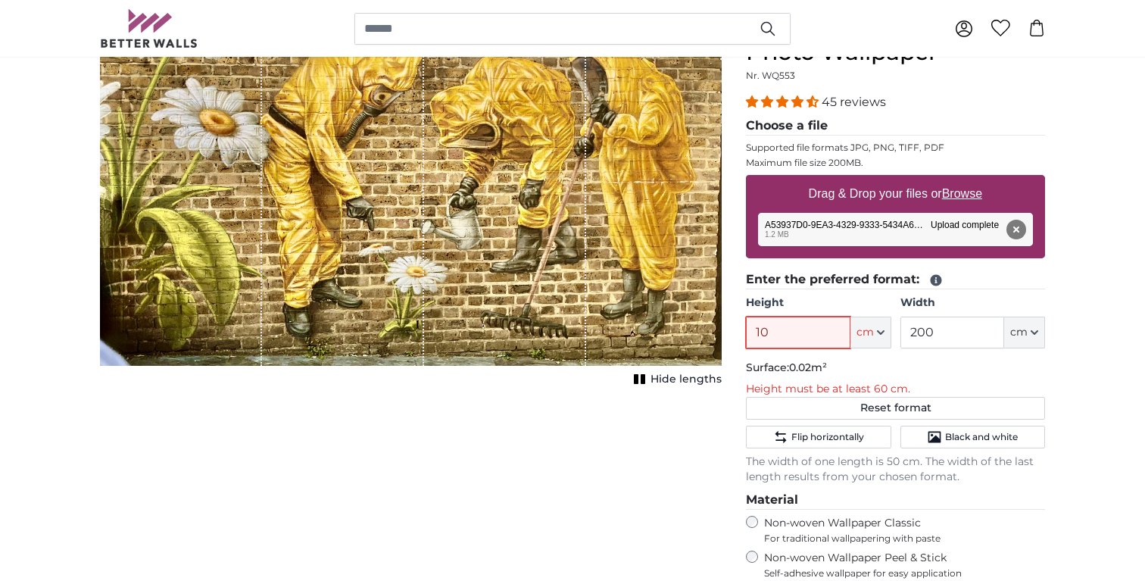
type input "109"
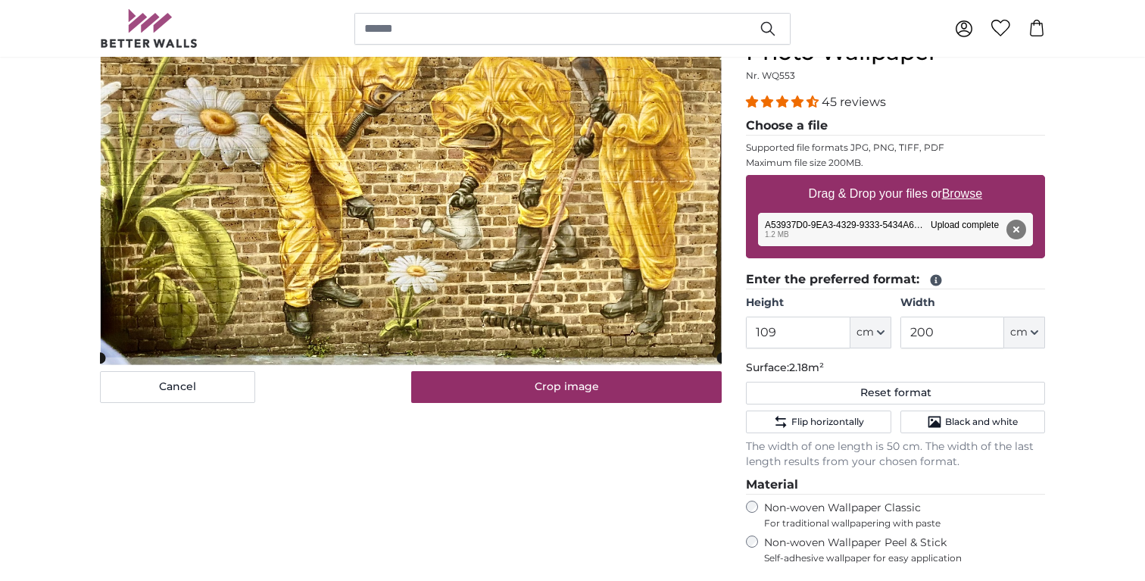
click at [573, 479] on div "Cancel Crop image Hide lengths" at bounding box center [411, 417] width 646 height 813
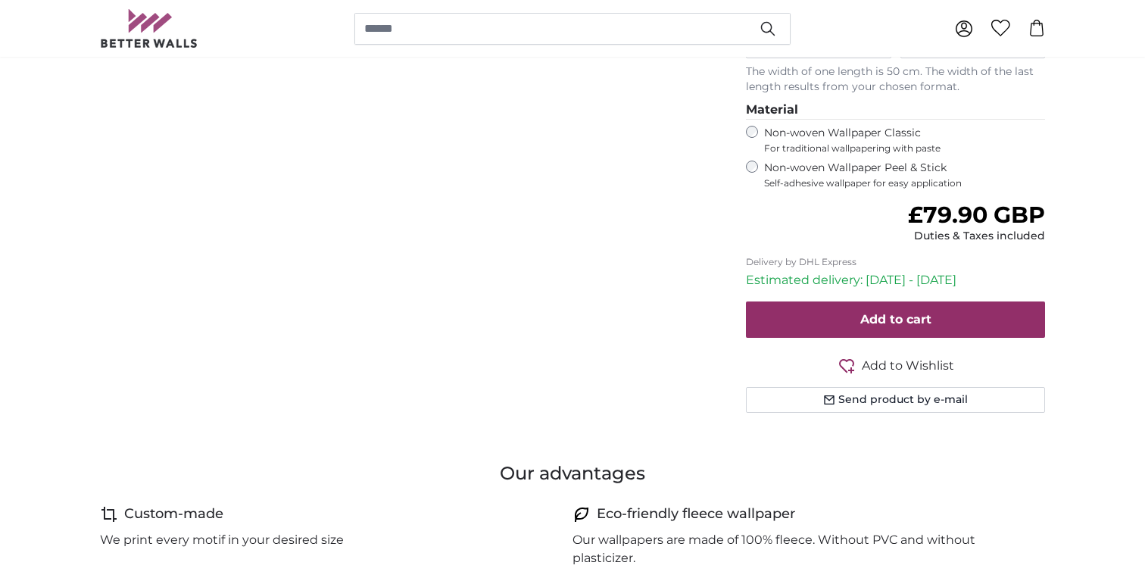
scroll to position [560, 0]
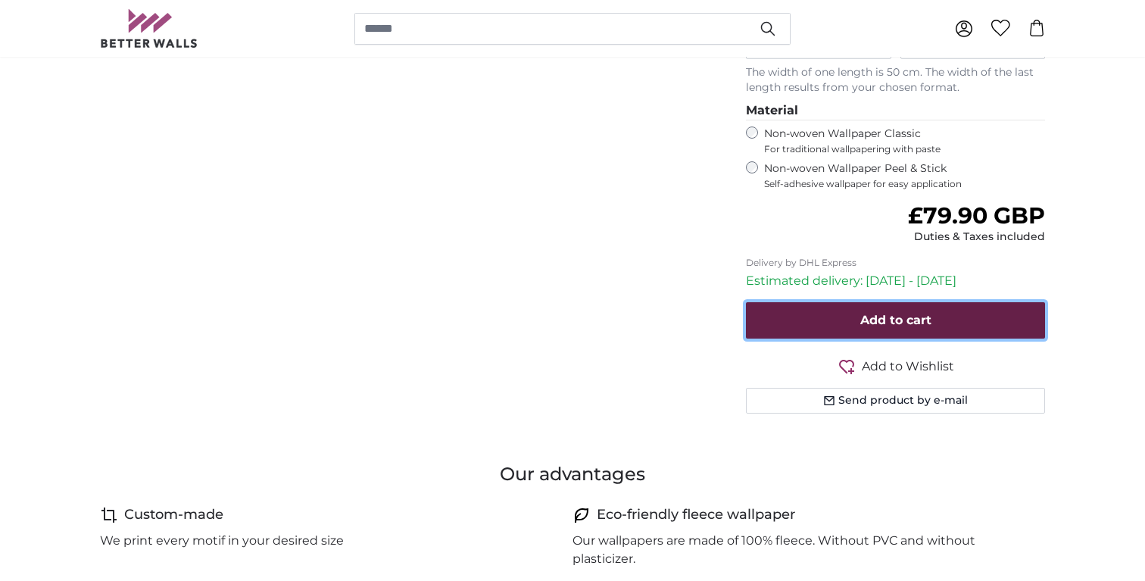
click at [906, 323] on span "Add to cart" at bounding box center [895, 320] width 71 height 14
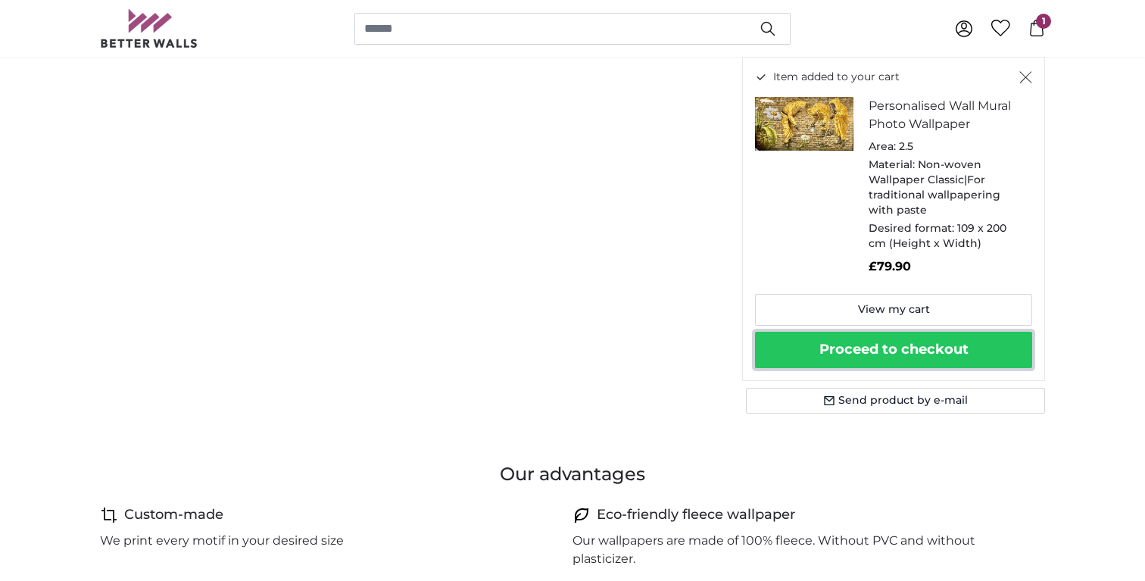
click at [912, 348] on button "Proceed to checkout" at bounding box center [893, 350] width 277 height 36
